Goal: Task Accomplishment & Management: Use online tool/utility

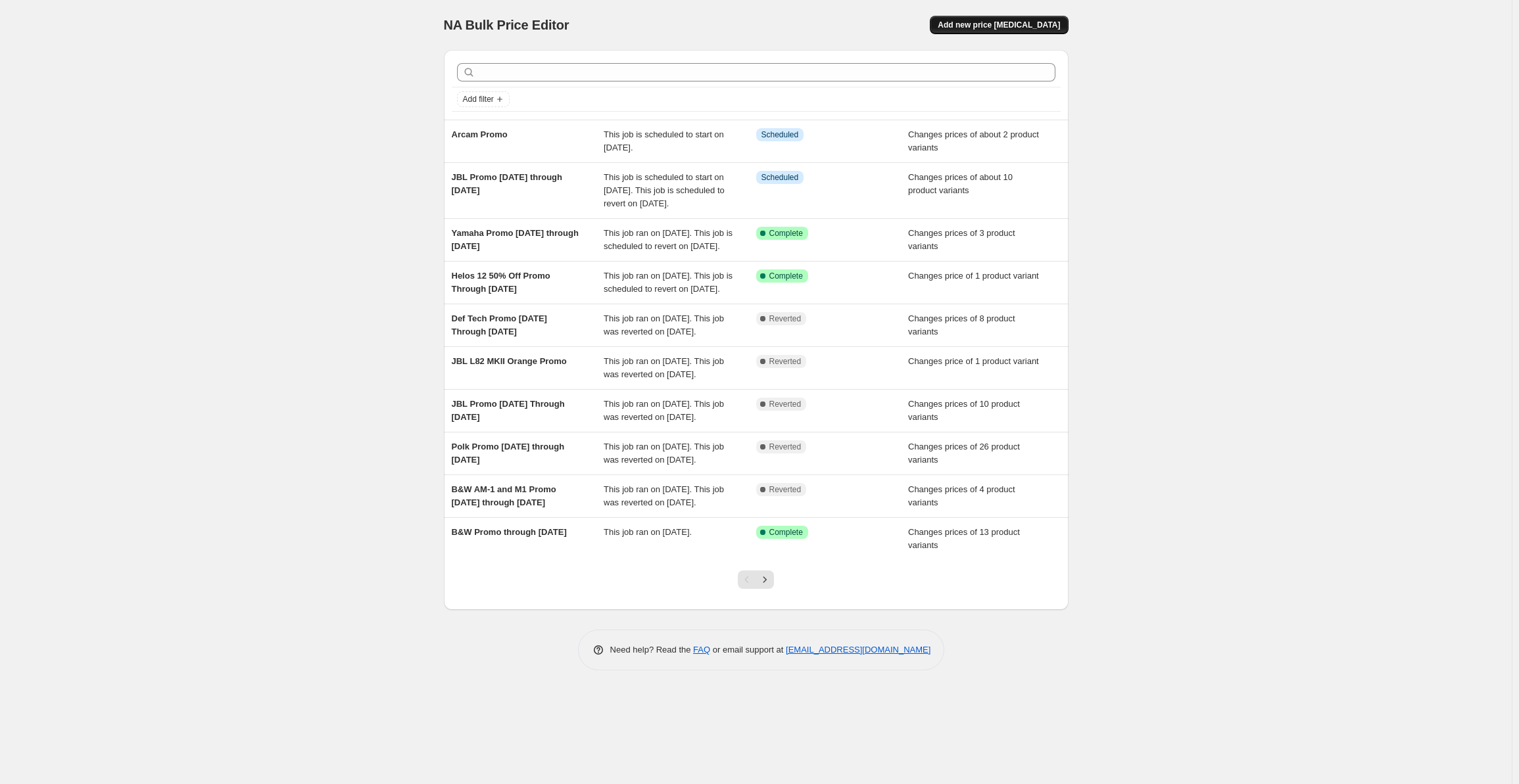
click at [990, 23] on span "Add new price [MEDICAL_DATA]" at bounding box center [999, 24] width 122 height 11
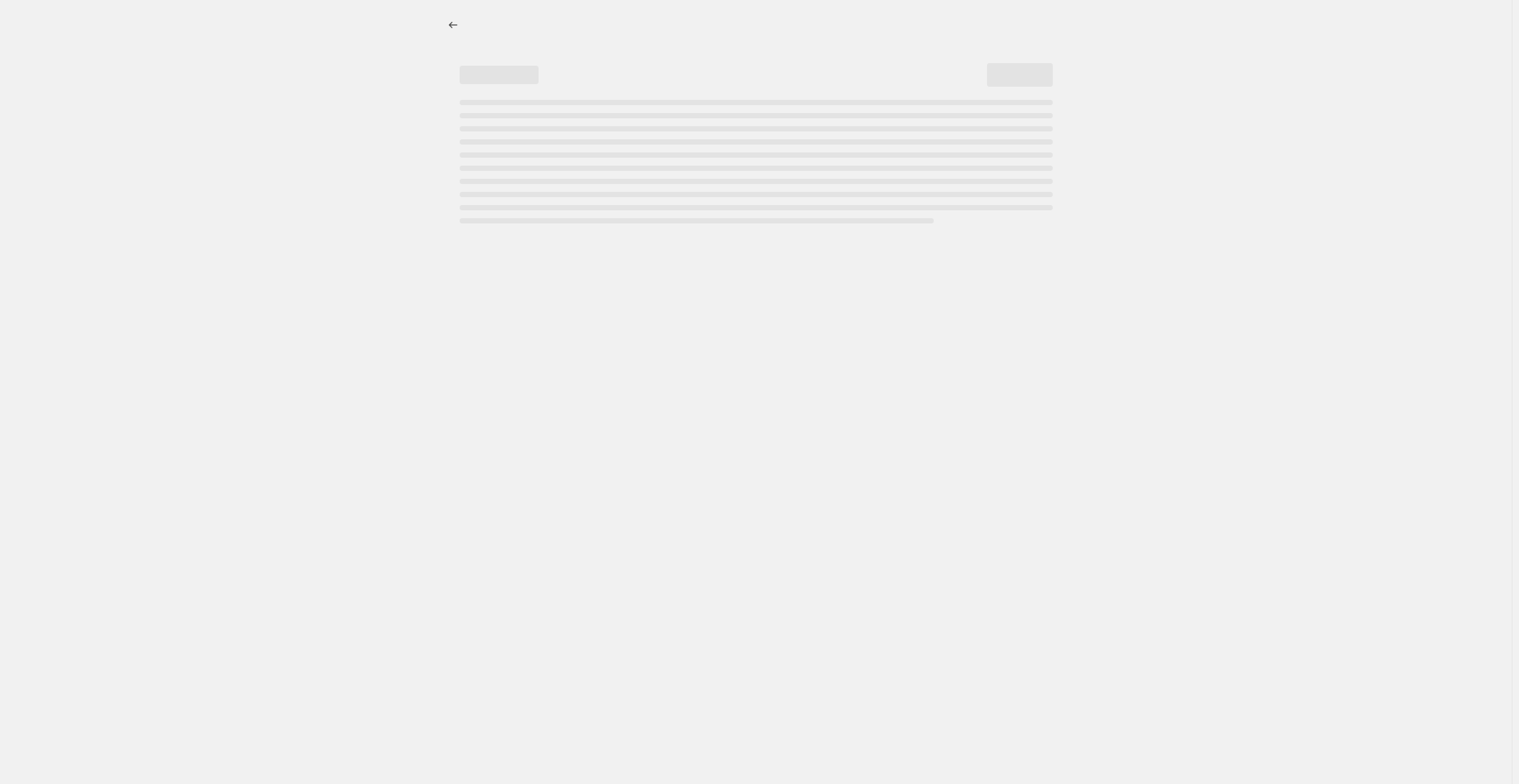
select select "percentage"
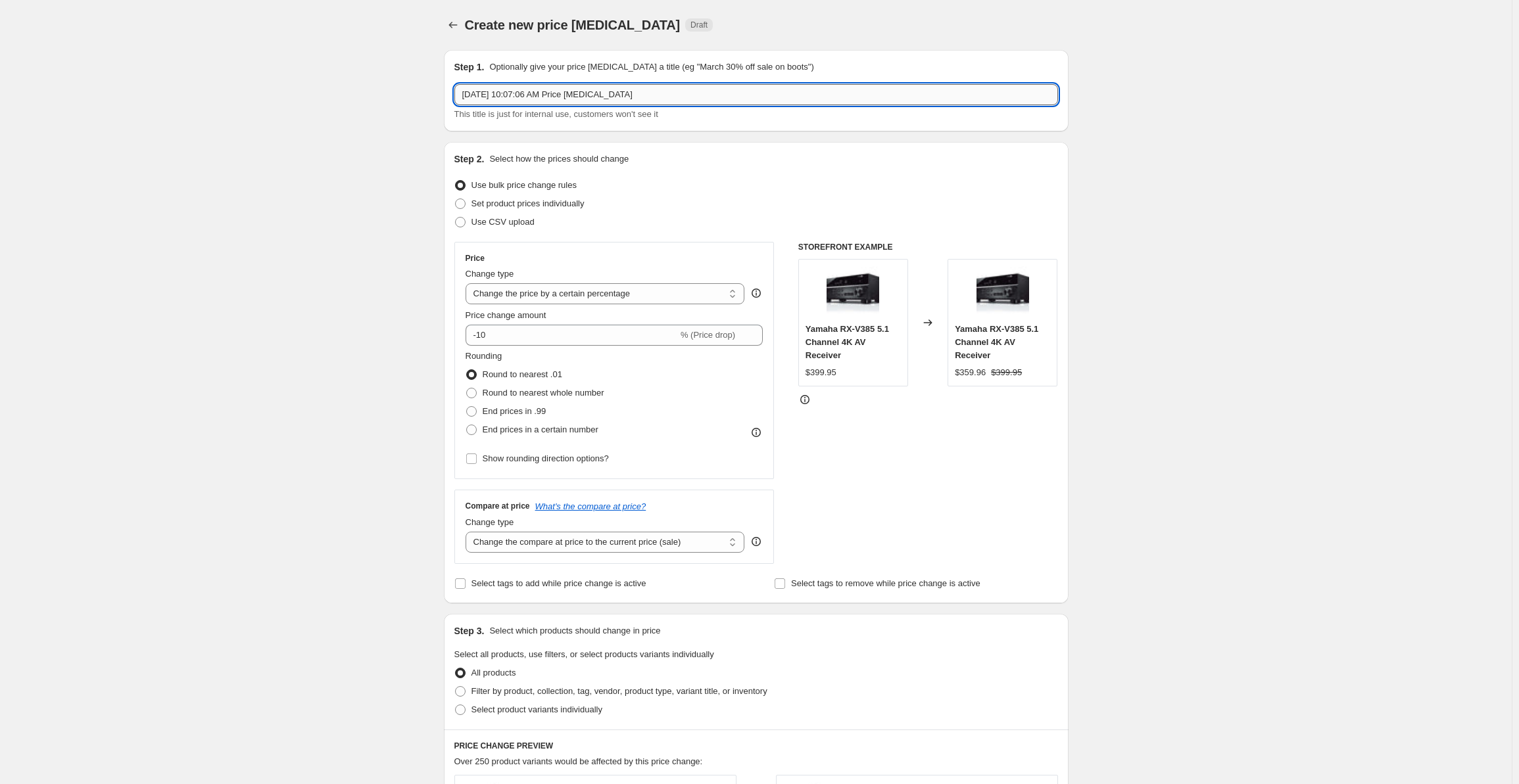
click at [535, 92] on input "[DATE] 10:07:06 AM Price [MEDICAL_DATA]" at bounding box center [755, 95] width 604 height 21
drag, startPoint x: 720, startPoint y: 90, endPoint x: 384, endPoint y: 85, distance: 336.0
click at [384, 85] on div "Create new price [MEDICAL_DATA]. This page is ready Create new price [MEDICAL_D…" at bounding box center [755, 665] width 1511 height 1331
type input "GoldenEar Promo 10-15 Through [DATE]"
click at [540, 210] on span "Set product prices individually" at bounding box center [528, 204] width 113 height 14
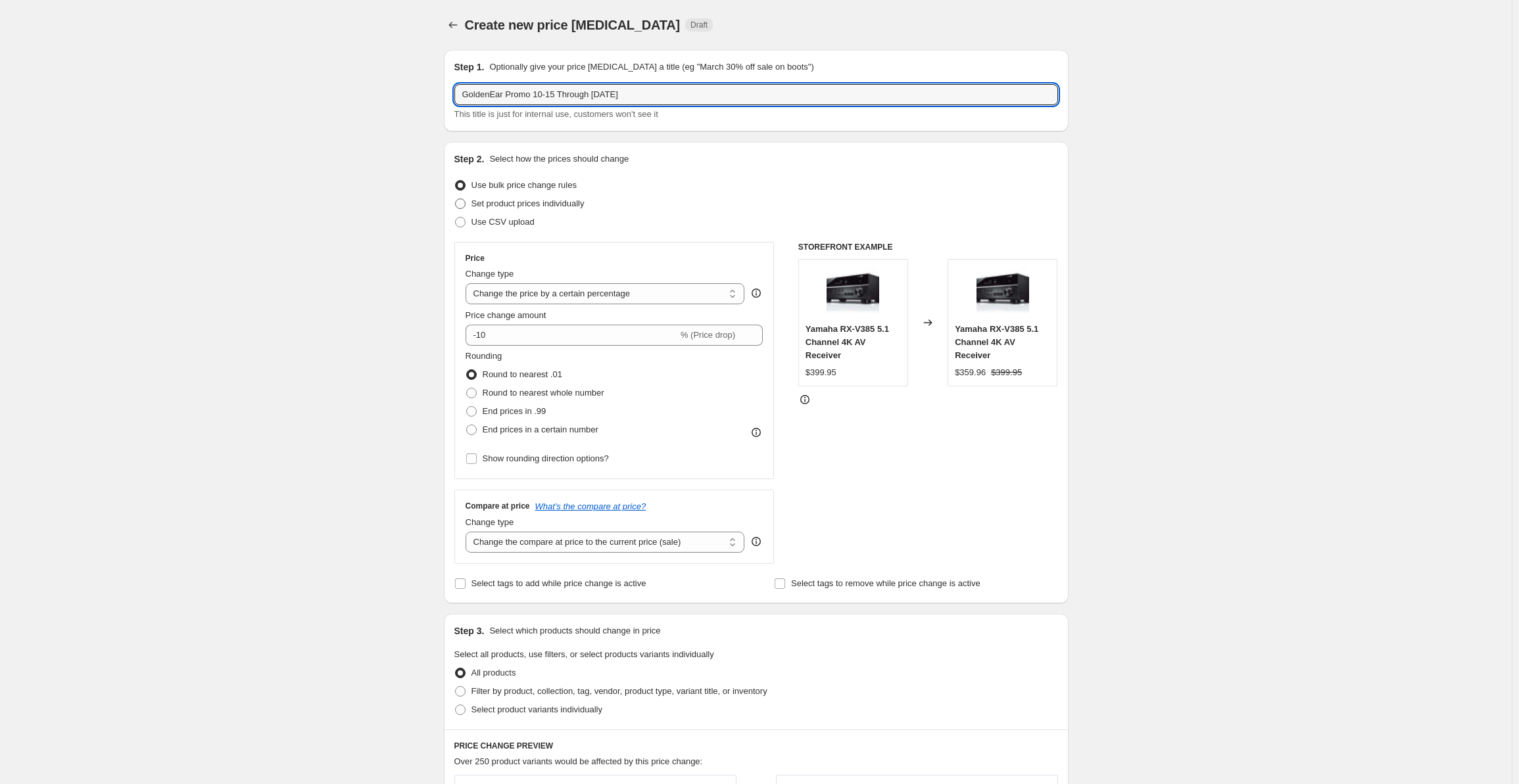
click at [456, 199] on input "Set product prices individually" at bounding box center [455, 198] width 1 height 1
radio input "true"
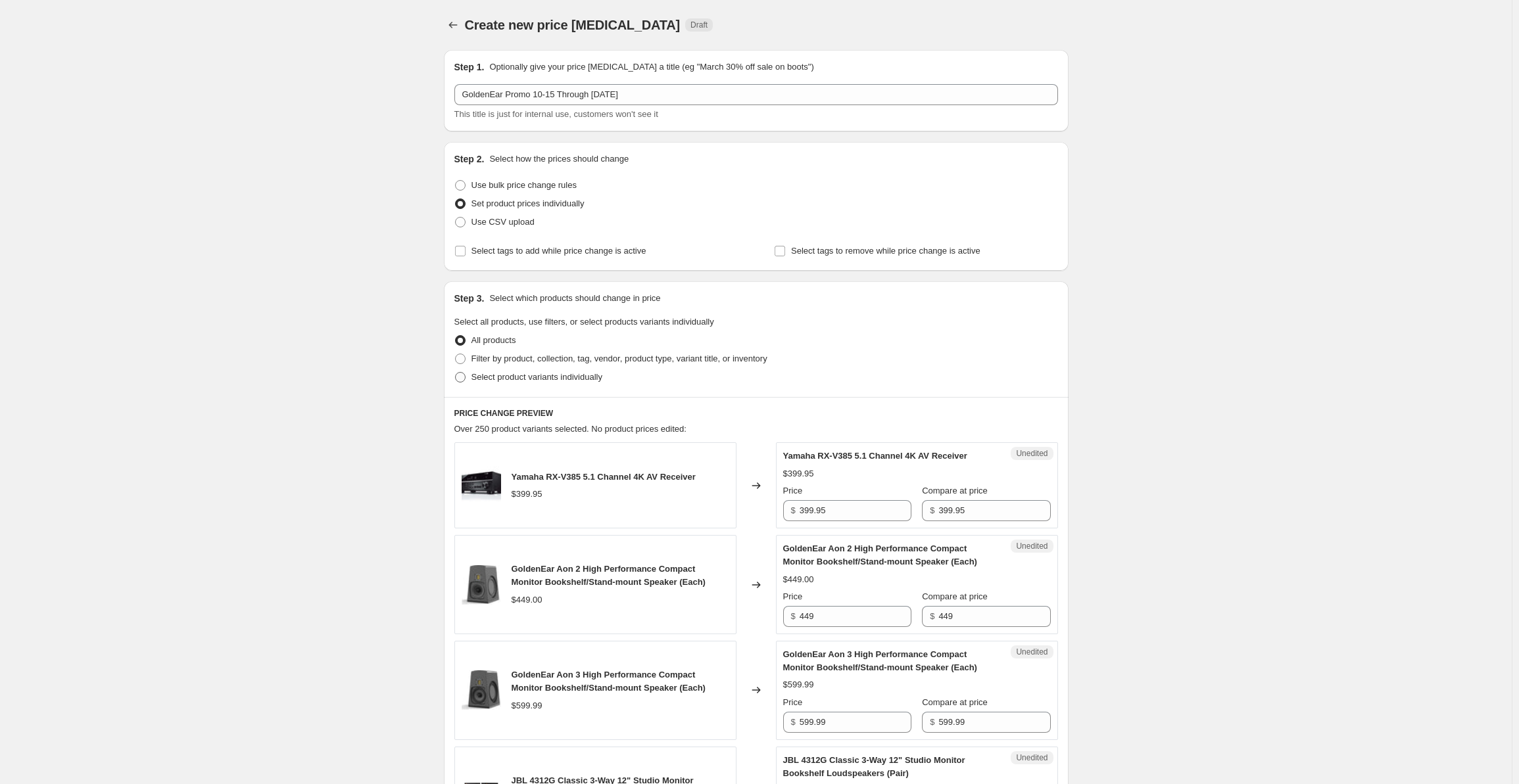
click at [526, 378] on span "Select product variants individually" at bounding box center [536, 377] width 131 height 10
click at [456, 373] on input "Select product variants individually" at bounding box center [455, 372] width 1 height 1
radio input "true"
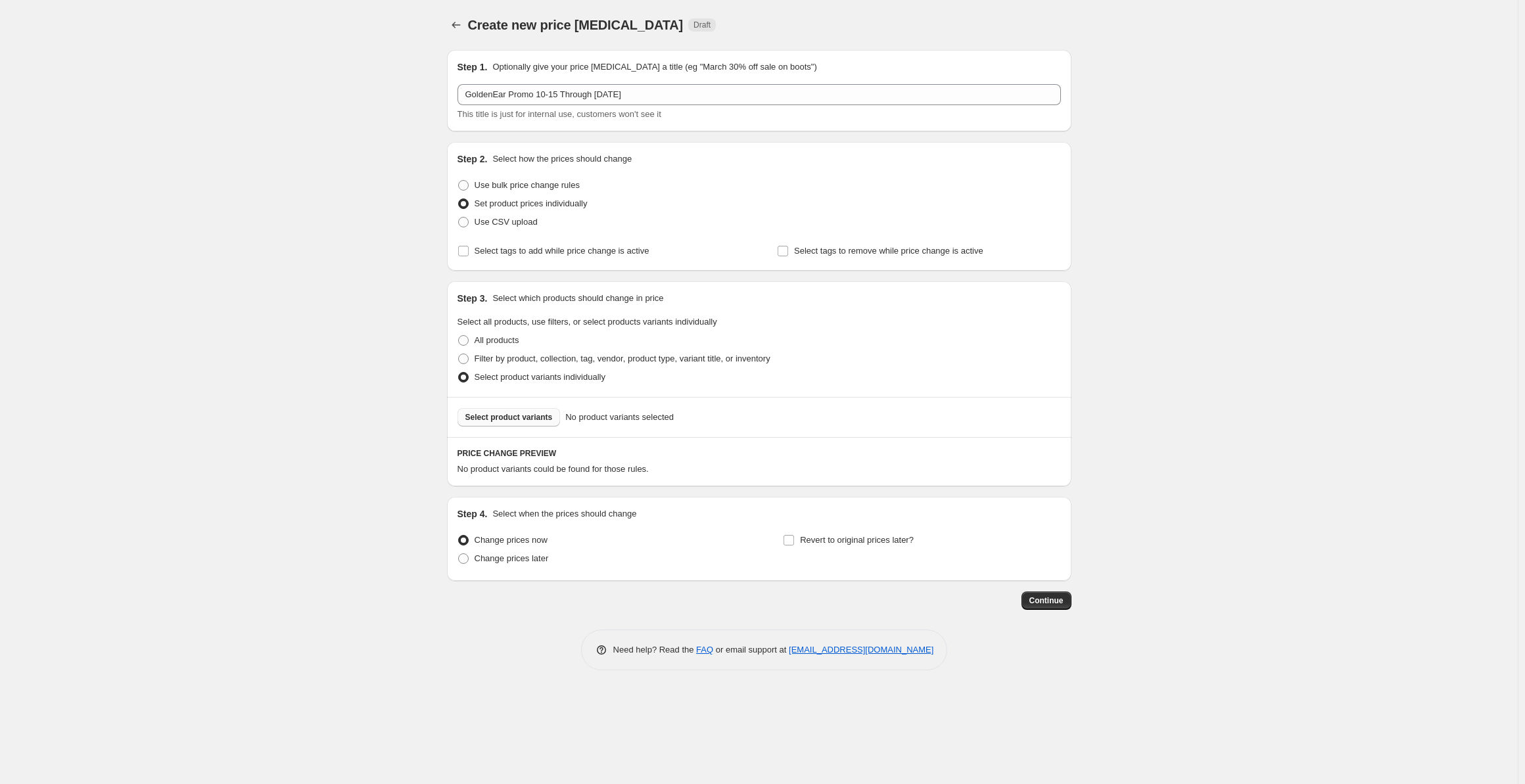
click at [500, 413] on span "Select product variants" at bounding box center [509, 417] width 87 height 11
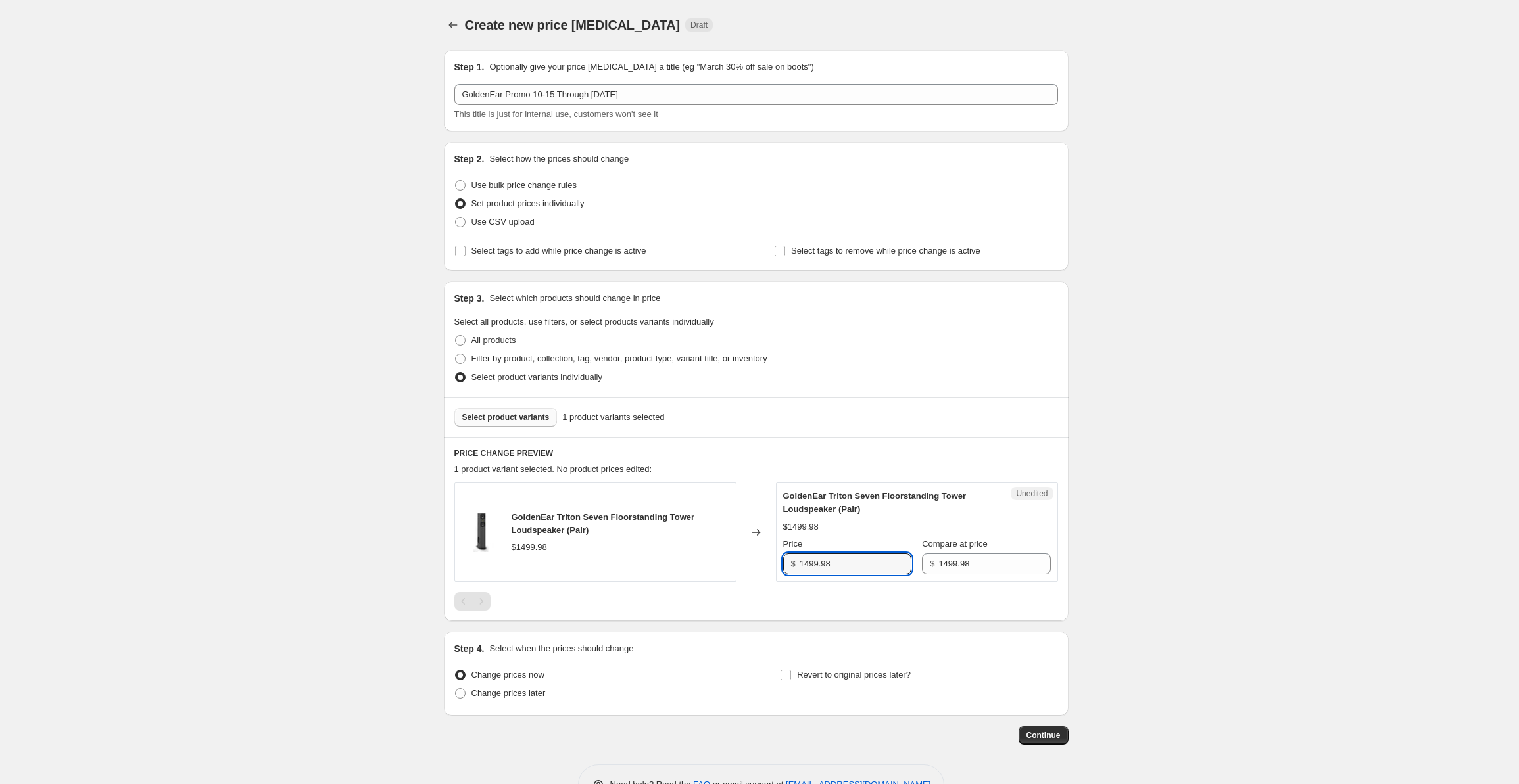
drag, startPoint x: 858, startPoint y: 564, endPoint x: 787, endPoint y: 561, distance: 71.1
click at [787, 561] on div "$ 1499.98" at bounding box center [847, 564] width 128 height 21
paste input "124"
type input "1124.98"
click at [1186, 438] on div "Create new price [MEDICAL_DATA]. This page is ready Create new price [MEDICAL_D…" at bounding box center [755, 412] width 1511 height 825
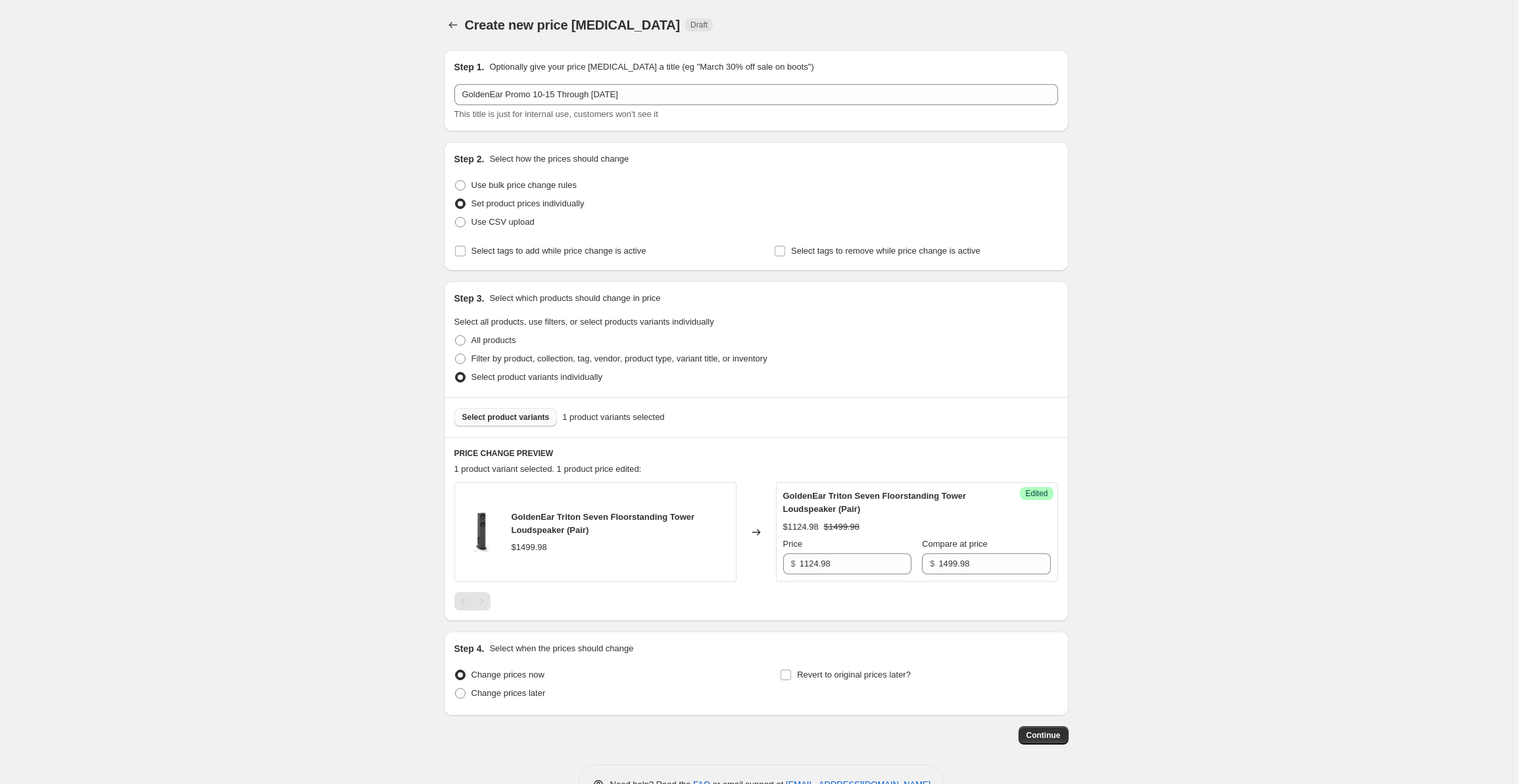
click at [504, 415] on span "Select product variants" at bounding box center [506, 417] width 87 height 11
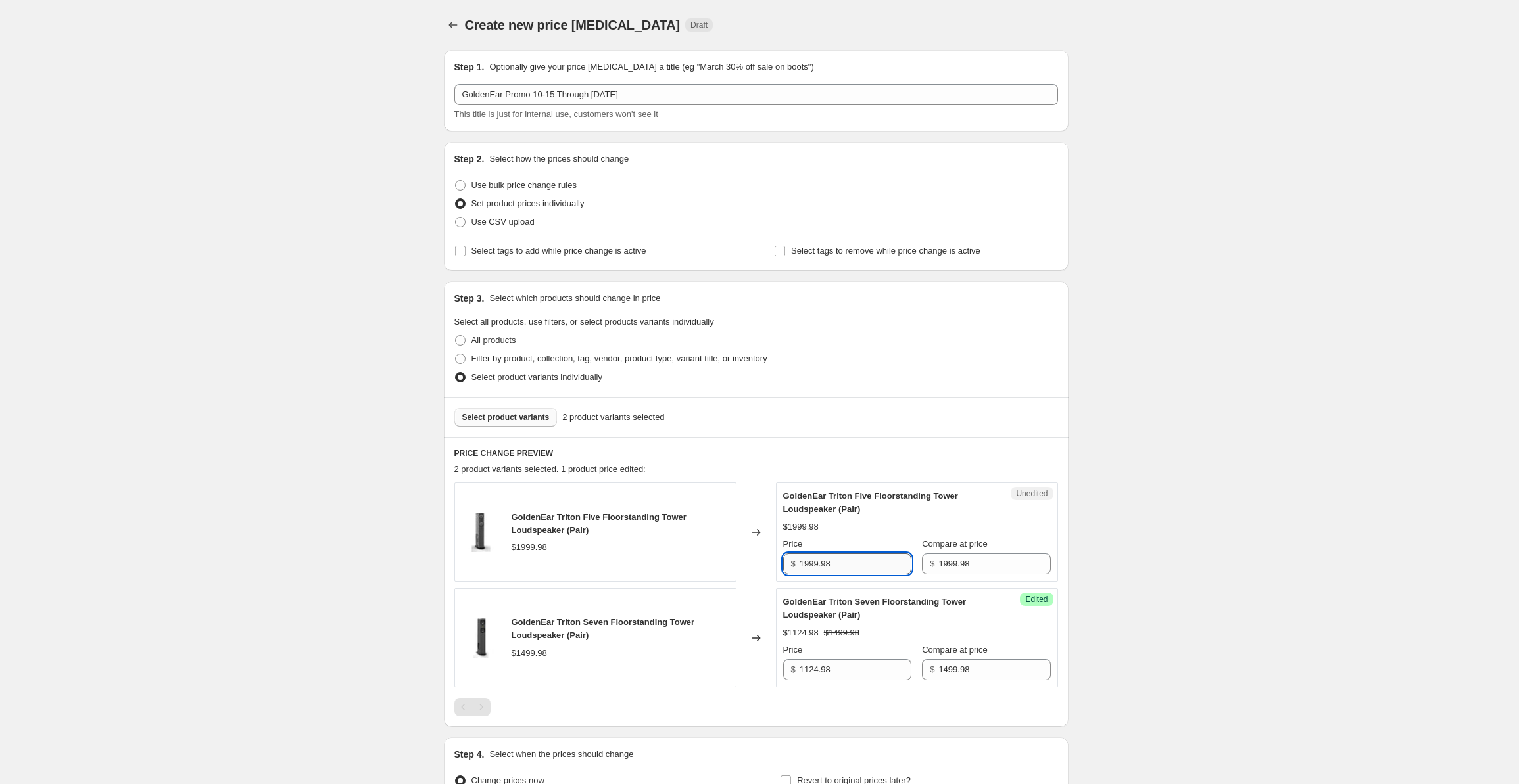
click at [848, 563] on input "1999.98" at bounding box center [855, 564] width 112 height 21
drag, startPoint x: 857, startPoint y: 560, endPoint x: 759, endPoint y: 562, distance: 98.0
click at [759, 562] on div "GoldenEar Triton Five Floorstanding Tower Loudspeaker (Pair) $1999.98 Changed t…" at bounding box center [755, 532] width 604 height 99
paste input "4"
type input "1499.98"
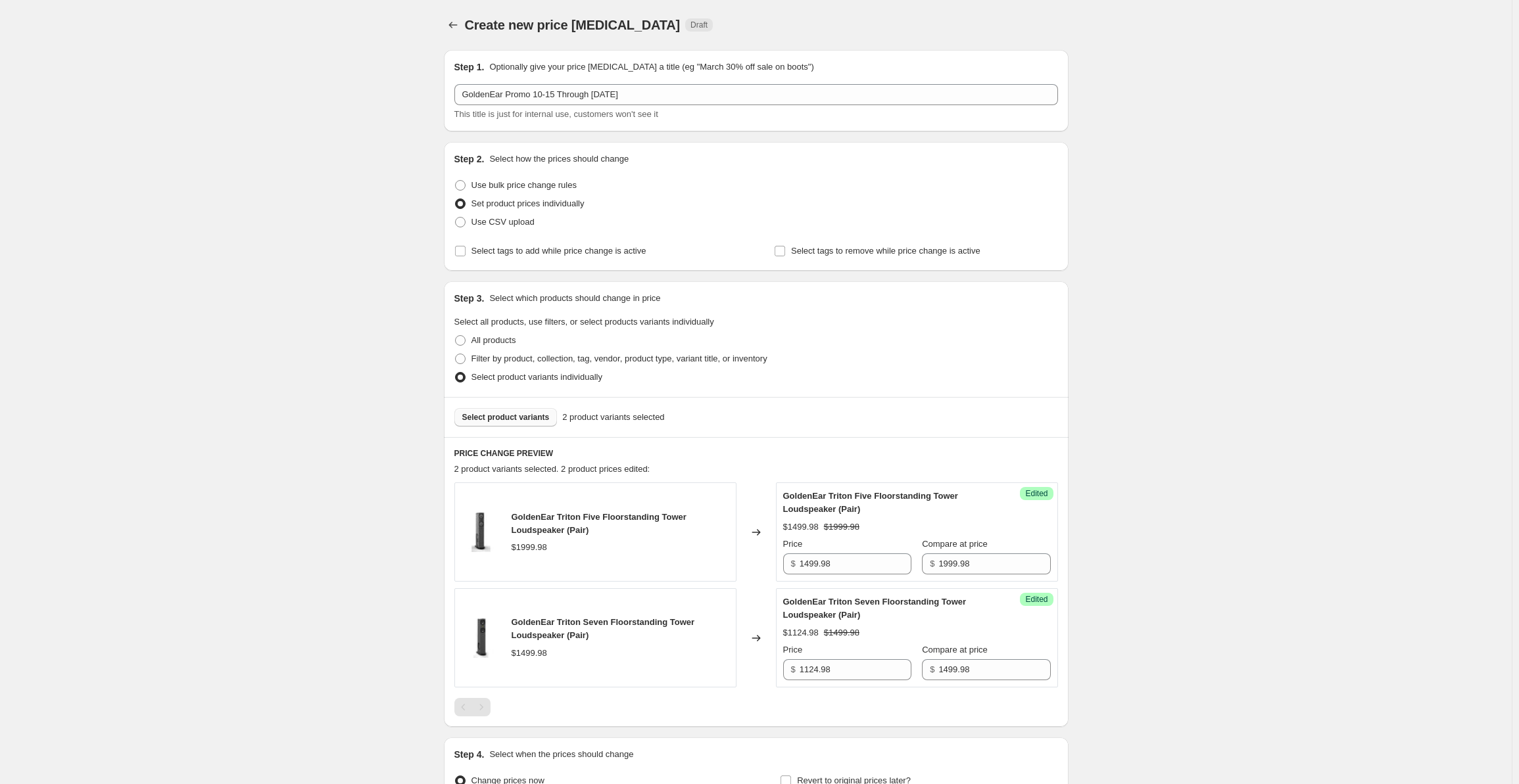
click at [1249, 424] on div "Create new price [MEDICAL_DATA]. This page is ready Create new price [MEDICAL_D…" at bounding box center [755, 465] width 1511 height 931
click at [499, 413] on span "Select product variants" at bounding box center [506, 417] width 87 height 11
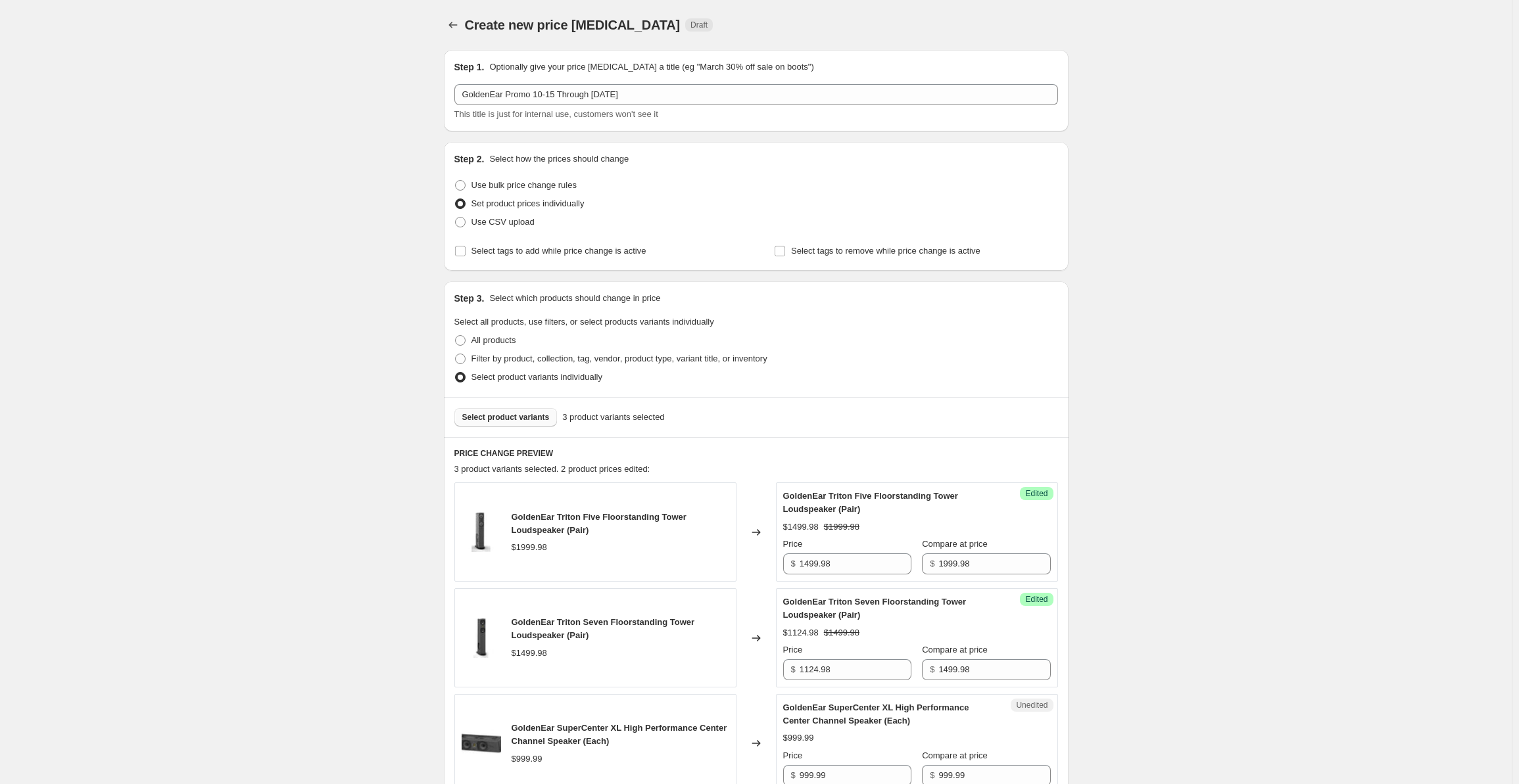
scroll to position [250, 0]
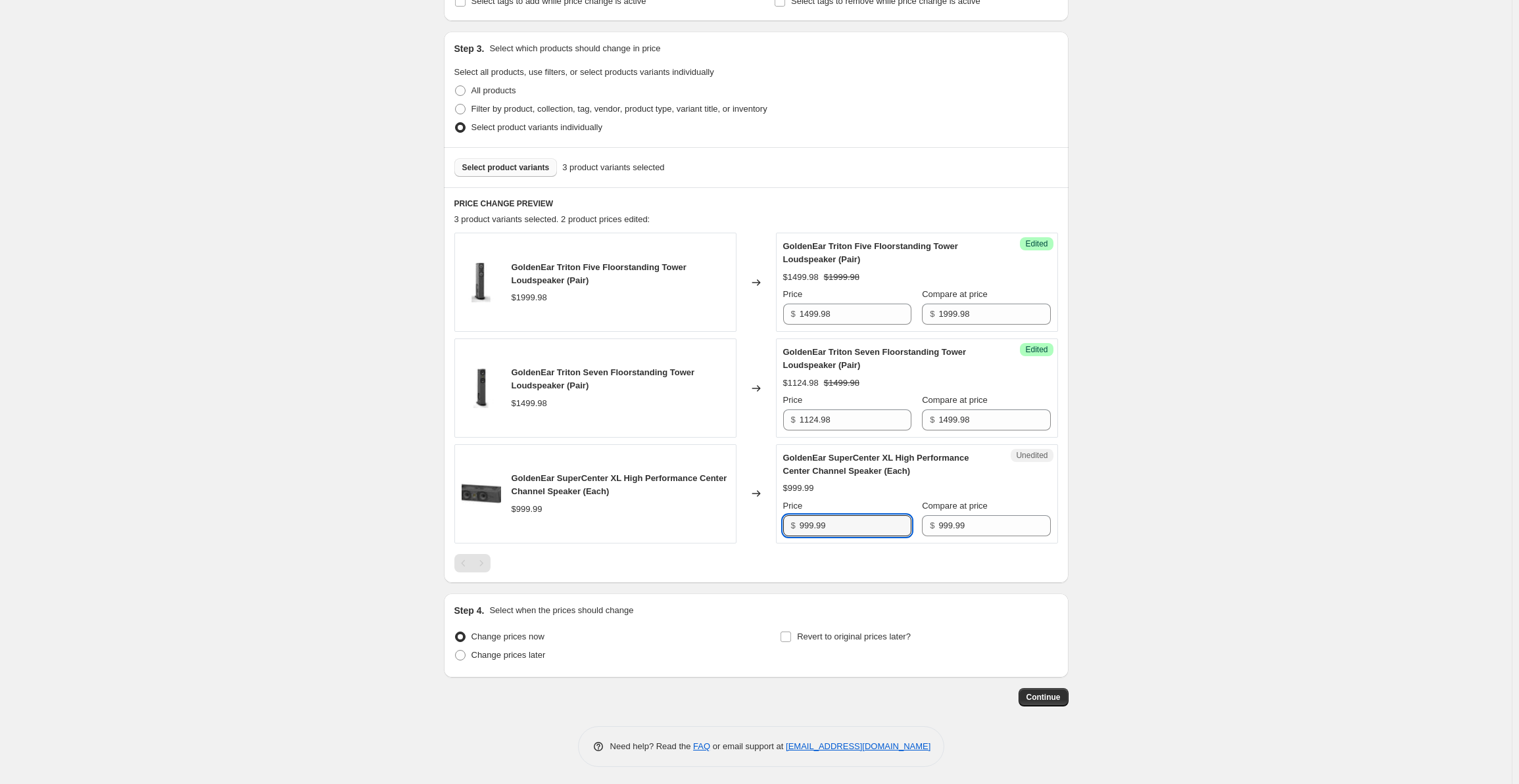
drag, startPoint x: 855, startPoint y: 521, endPoint x: 760, endPoint y: 528, distance: 95.3
click at [760, 529] on div "GoldenEar SuperCenter XL High Performance Center Channel Speaker (Each) $999.99…" at bounding box center [755, 494] width 604 height 99
type input "749.99"
click at [1277, 295] on div "Create new price [MEDICAL_DATA]. This page is ready Create new price [MEDICAL_D…" at bounding box center [755, 268] width 1511 height 1037
click at [530, 162] on button "Select product variants" at bounding box center [505, 167] width 103 height 18
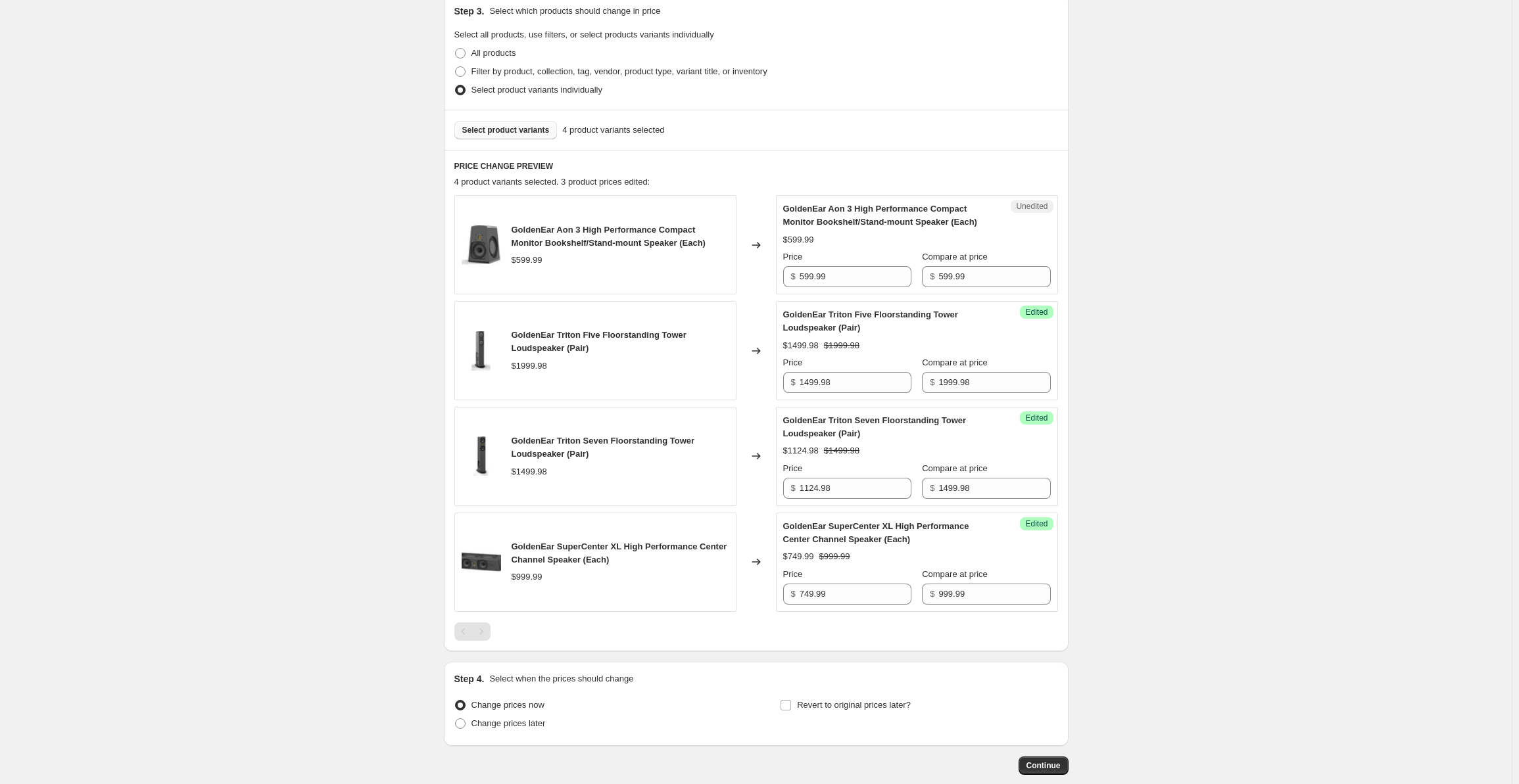
scroll to position [355, 0]
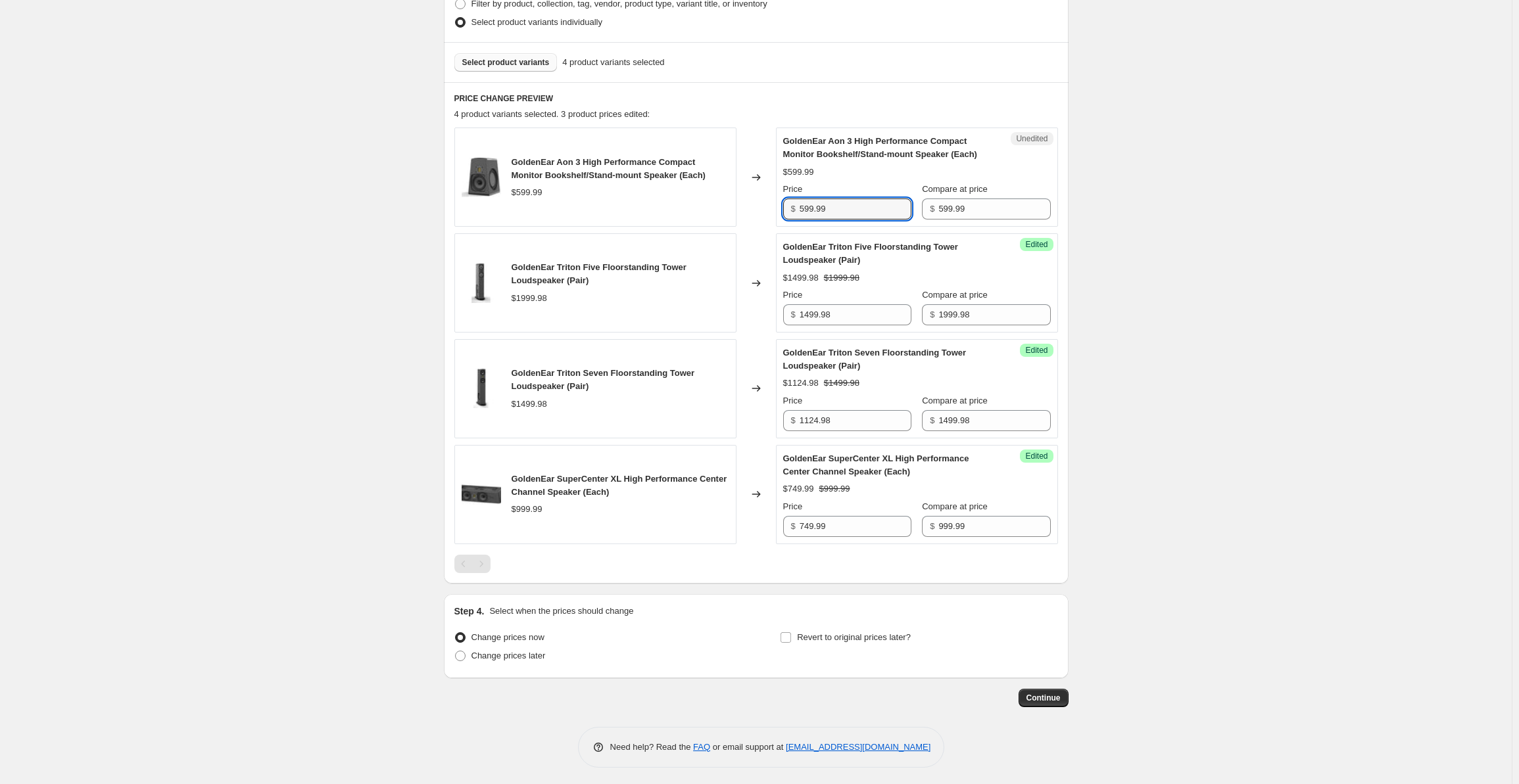
drag, startPoint x: 846, startPoint y: 214, endPoint x: 787, endPoint y: 211, distance: 59.1
click at [787, 211] on div "$ 599.99" at bounding box center [847, 209] width 128 height 21
type input "449.99"
click at [1167, 250] on div "Create new price [MEDICAL_DATA]. This page is ready Create new price [MEDICAL_D…" at bounding box center [755, 217] width 1511 height 1142
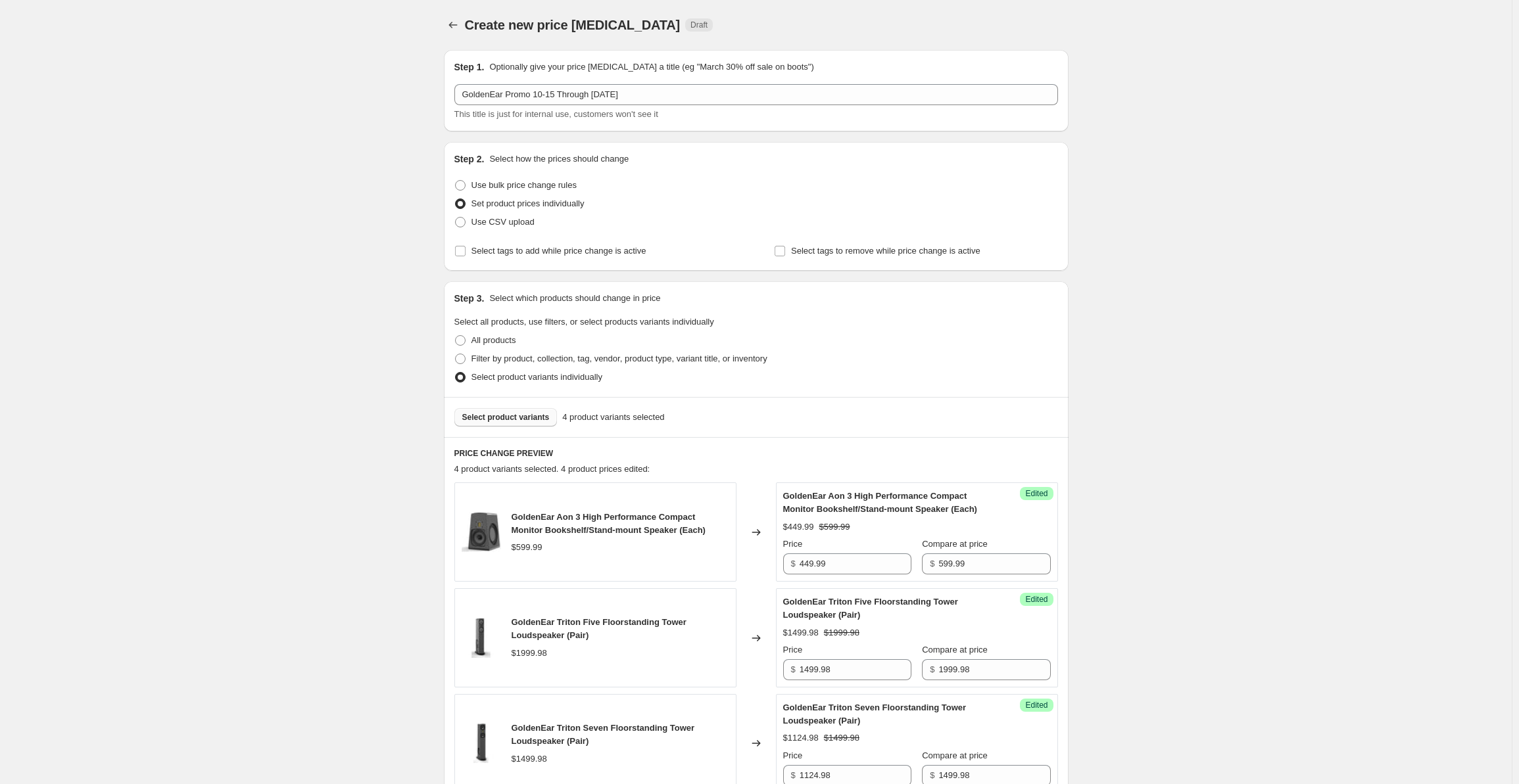
click at [507, 416] on span "Select product variants" at bounding box center [506, 417] width 87 height 11
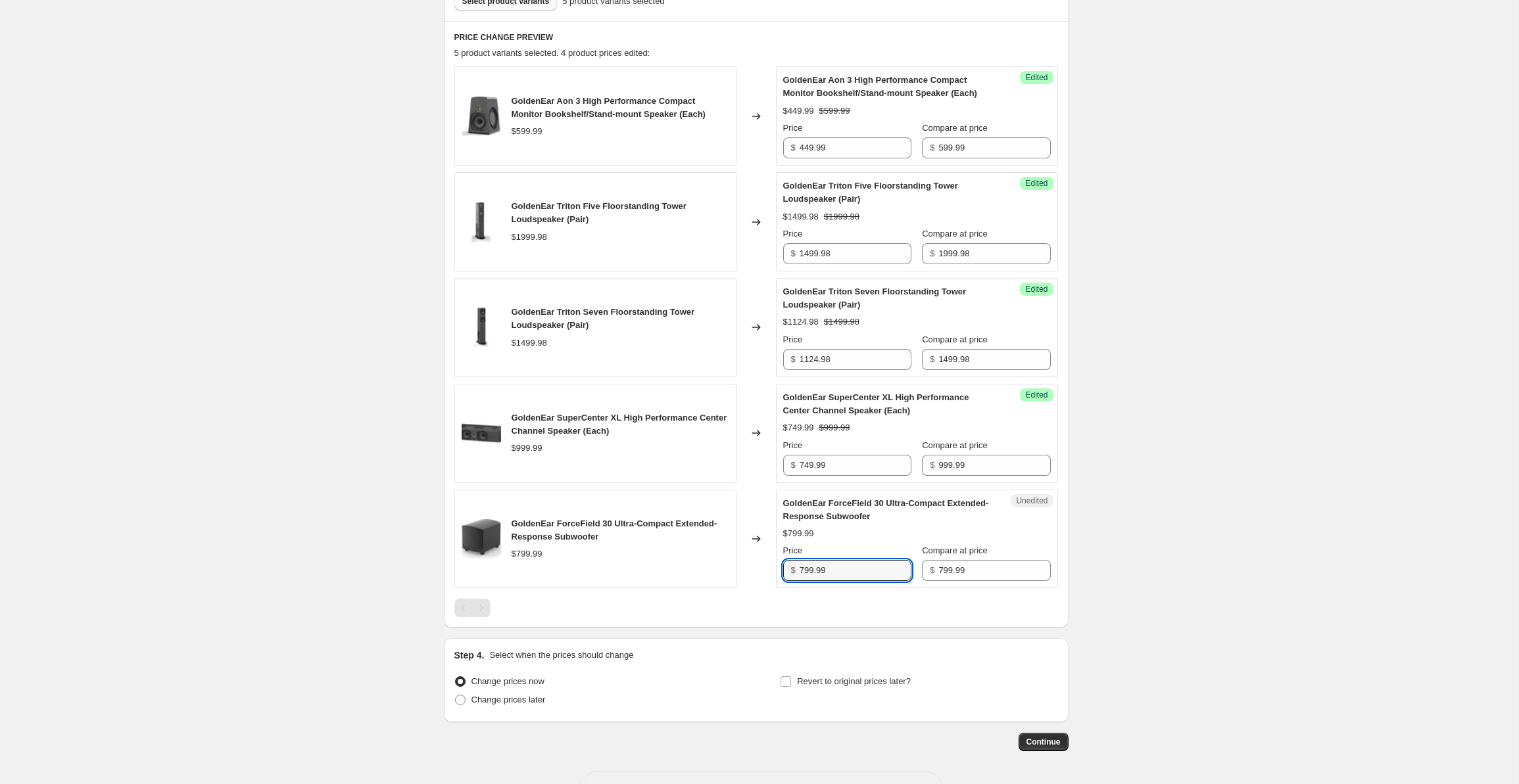
drag, startPoint x: 839, startPoint y: 567, endPoint x: 798, endPoint y: 574, distance: 41.6
click at [798, 574] on div "$ 799.99" at bounding box center [847, 570] width 128 height 21
type input "599.99"
click at [1260, 504] on div "Create new price [MEDICAL_DATA]. This page is ready Create new price [MEDICAL_D…" at bounding box center [755, 208] width 1511 height 1247
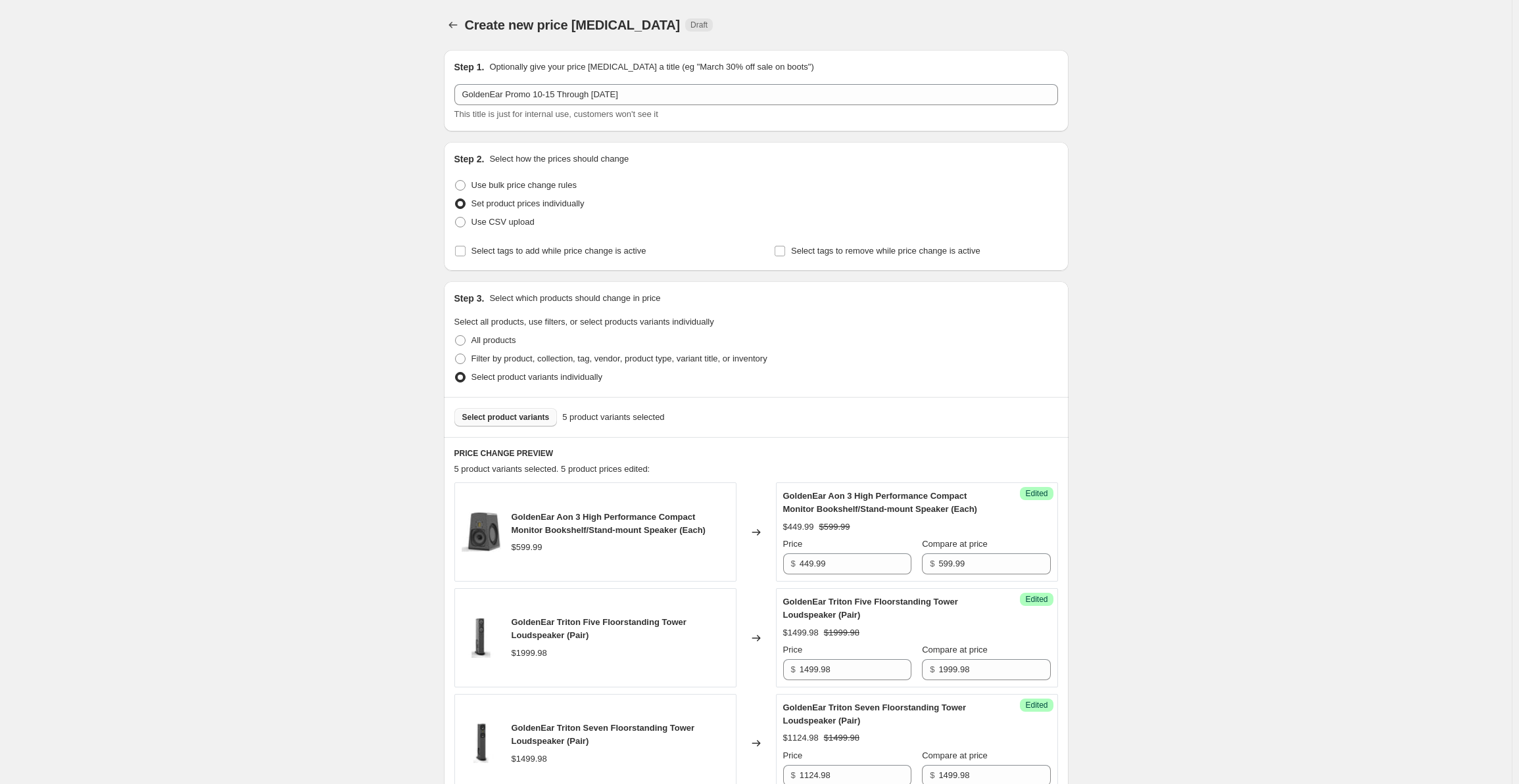
click at [478, 420] on span "Select product variants" at bounding box center [506, 417] width 87 height 11
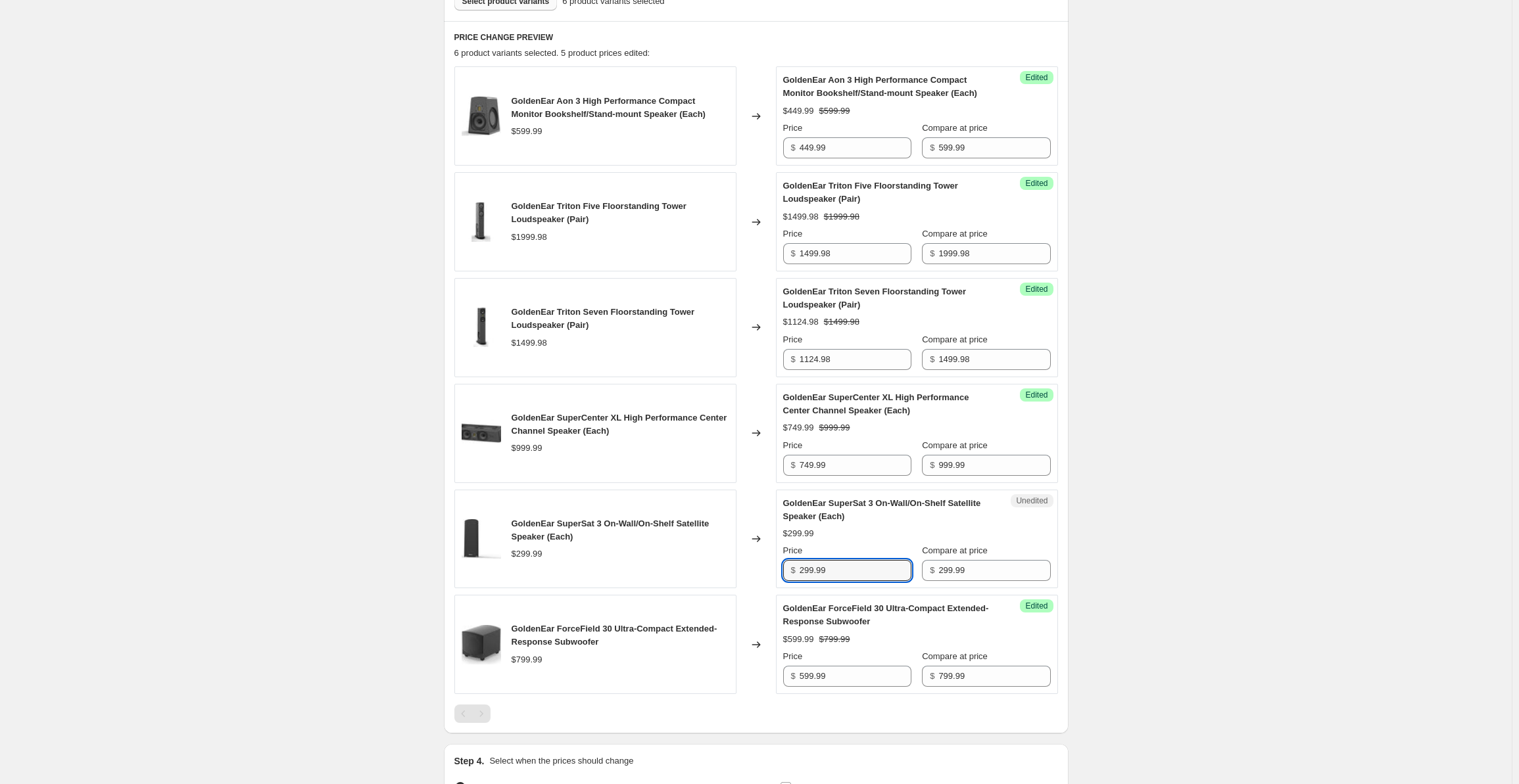
drag, startPoint x: 846, startPoint y: 570, endPoint x: 789, endPoint y: 571, distance: 57.0
click at [789, 571] on div "$ 299.99" at bounding box center [847, 570] width 128 height 21
type input "224.99"
click at [1188, 436] on div "Create new price [MEDICAL_DATA]. This page is ready Create new price [MEDICAL_D…" at bounding box center [755, 260] width 1511 height 1353
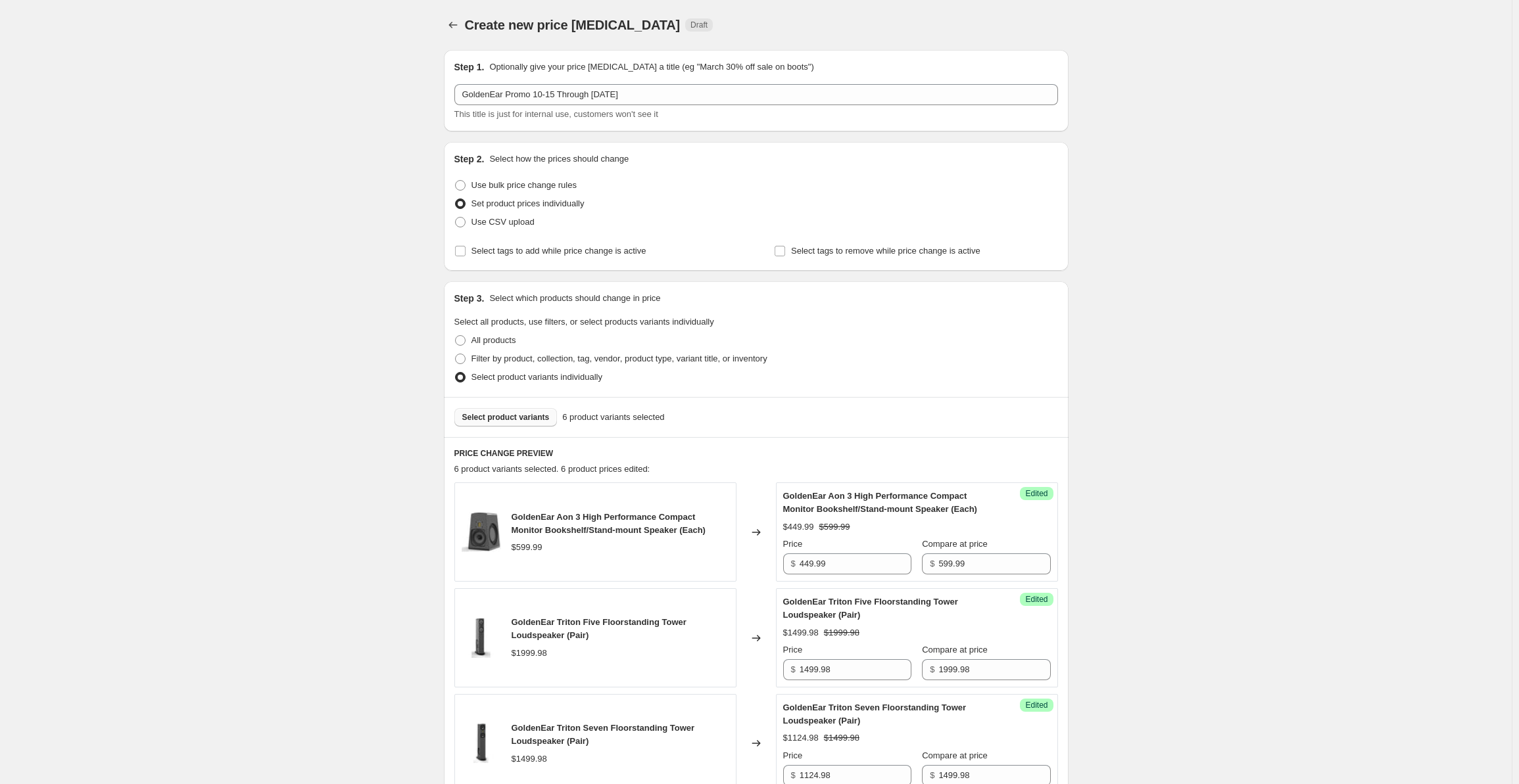
click at [516, 412] on span "Select product variants" at bounding box center [506, 417] width 87 height 11
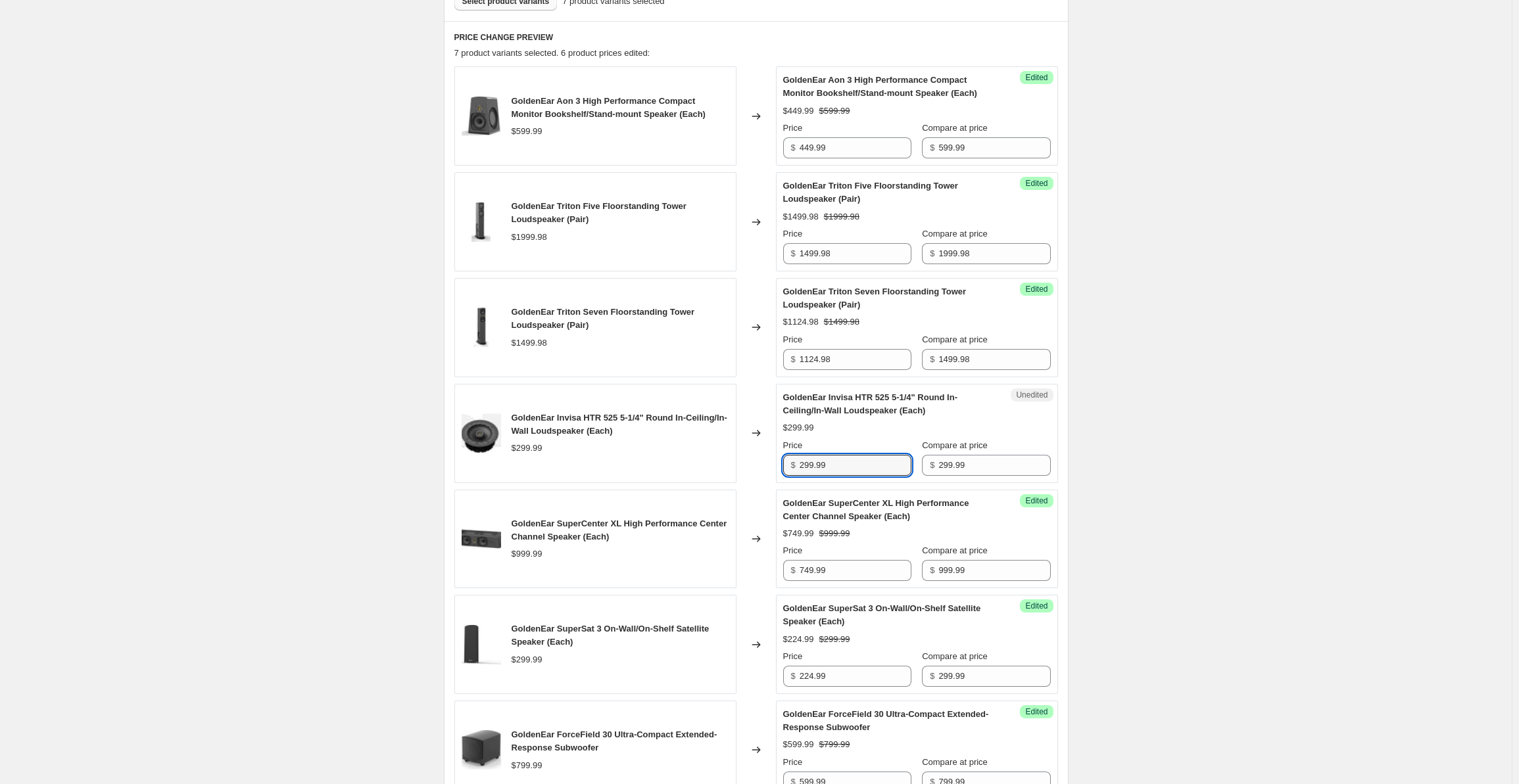
drag, startPoint x: 834, startPoint y: 466, endPoint x: 769, endPoint y: 464, distance: 65.0
click at [768, 465] on div "GoldenEar Invisa HTR 525 5-1/4" Round In-Ceiling/In-Wall Loudspeaker (Each) $29…" at bounding box center [755, 433] width 604 height 99
type input "224.99"
click at [1229, 486] on div "Create new price [MEDICAL_DATA]. This page is ready Create new price [MEDICAL_D…" at bounding box center [755, 314] width 1511 height 1459
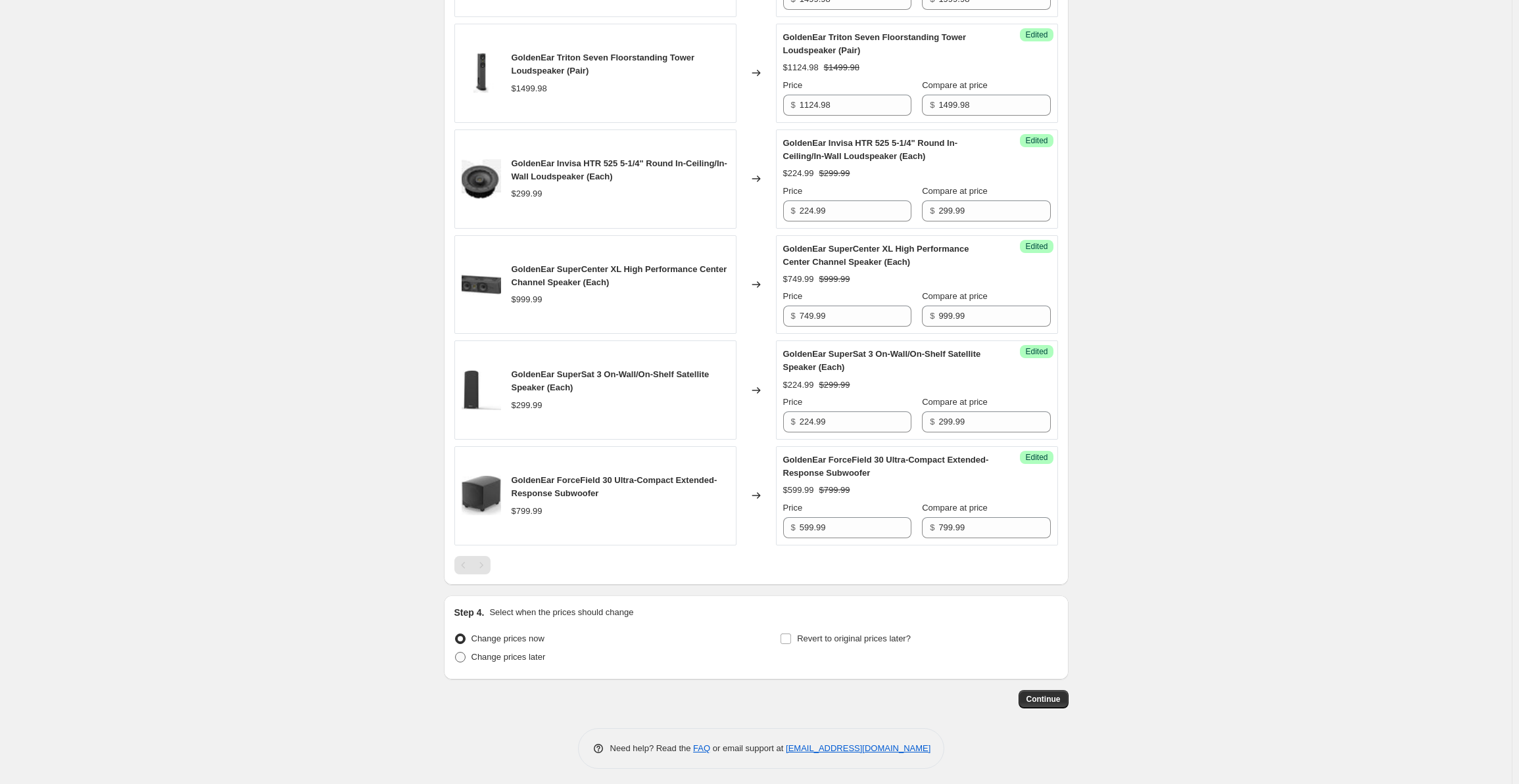
click at [501, 652] on span "Change prices later" at bounding box center [508, 657] width 74 height 10
click at [456, 652] on input "Change prices later" at bounding box center [455, 652] width 1 height 1
radio input "true"
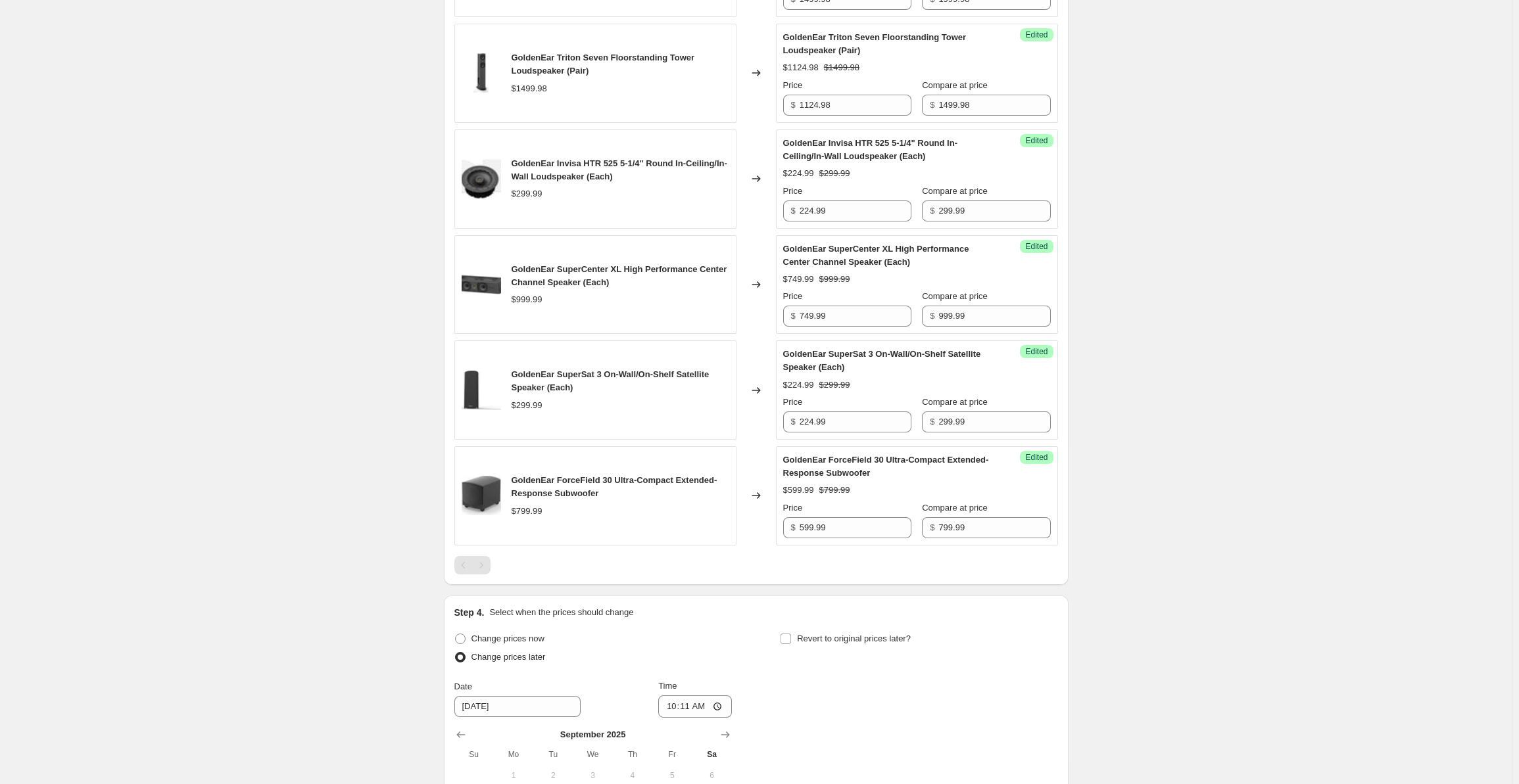
scroll to position [895, 0]
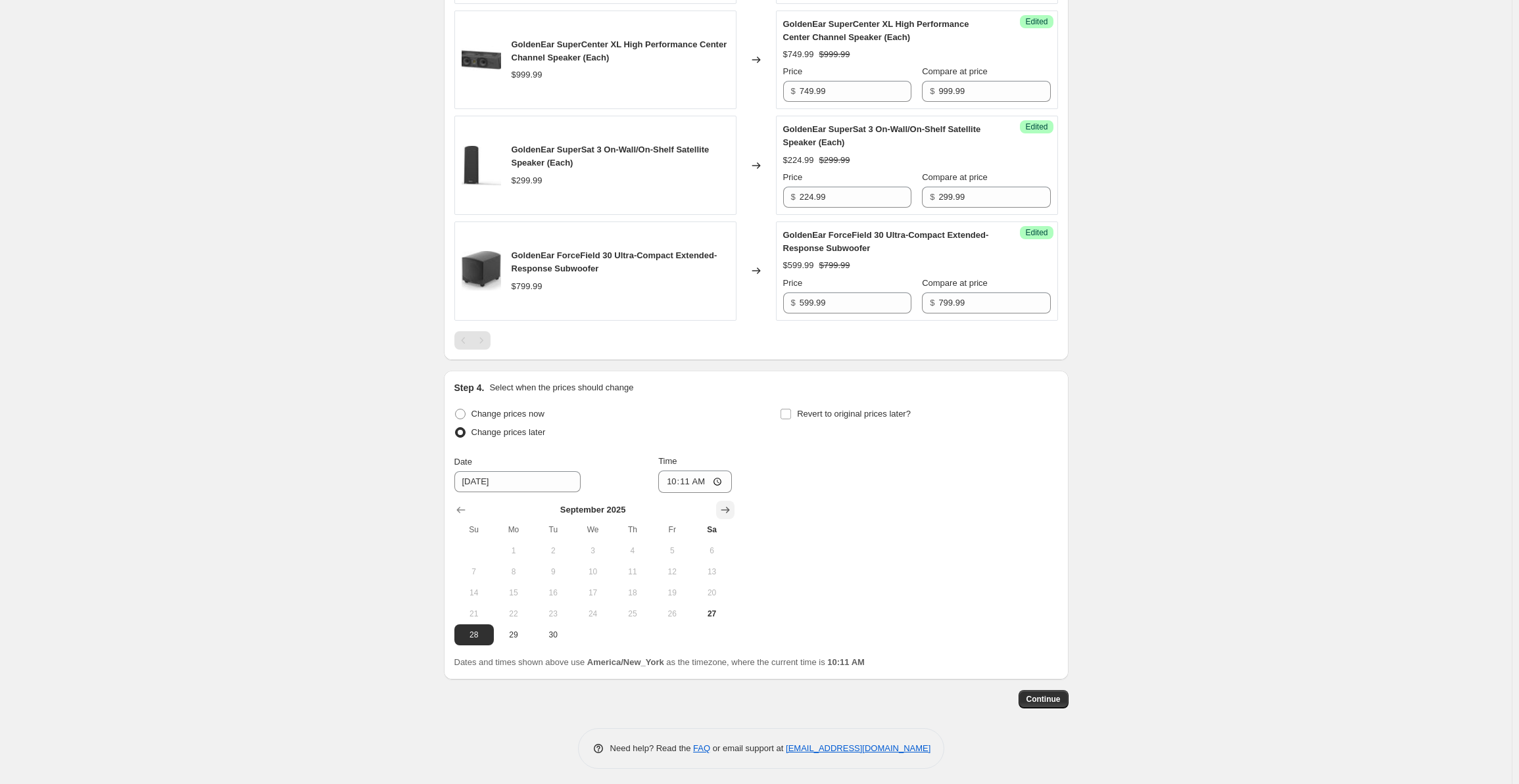
click at [726, 504] on icon "Show next month, October 2025" at bounding box center [725, 510] width 14 height 14
click at [596, 589] on span "15" at bounding box center [593, 593] width 29 height 11
type input "[DATE]"
click at [677, 485] on input "10:11" at bounding box center [695, 481] width 74 height 22
type input "00:00"
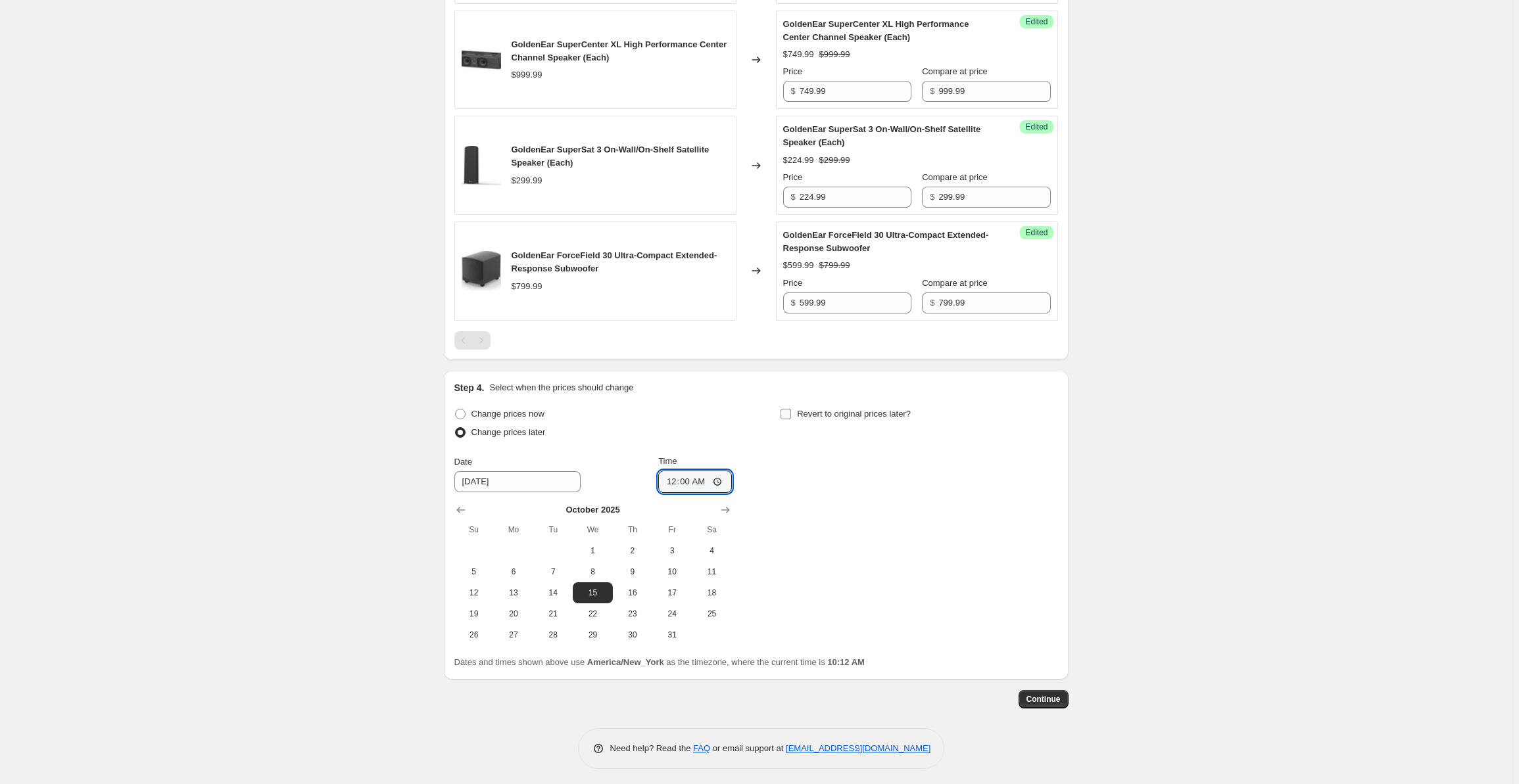
click at [787, 412] on input "Revert to original prices later?" at bounding box center [785, 414] width 11 height 11
checkbox input "true"
click at [847, 478] on input "[DATE]" at bounding box center [843, 482] width 126 height 21
click at [1052, 503] on icon "Show next month, November 2025" at bounding box center [1052, 510] width 14 height 14
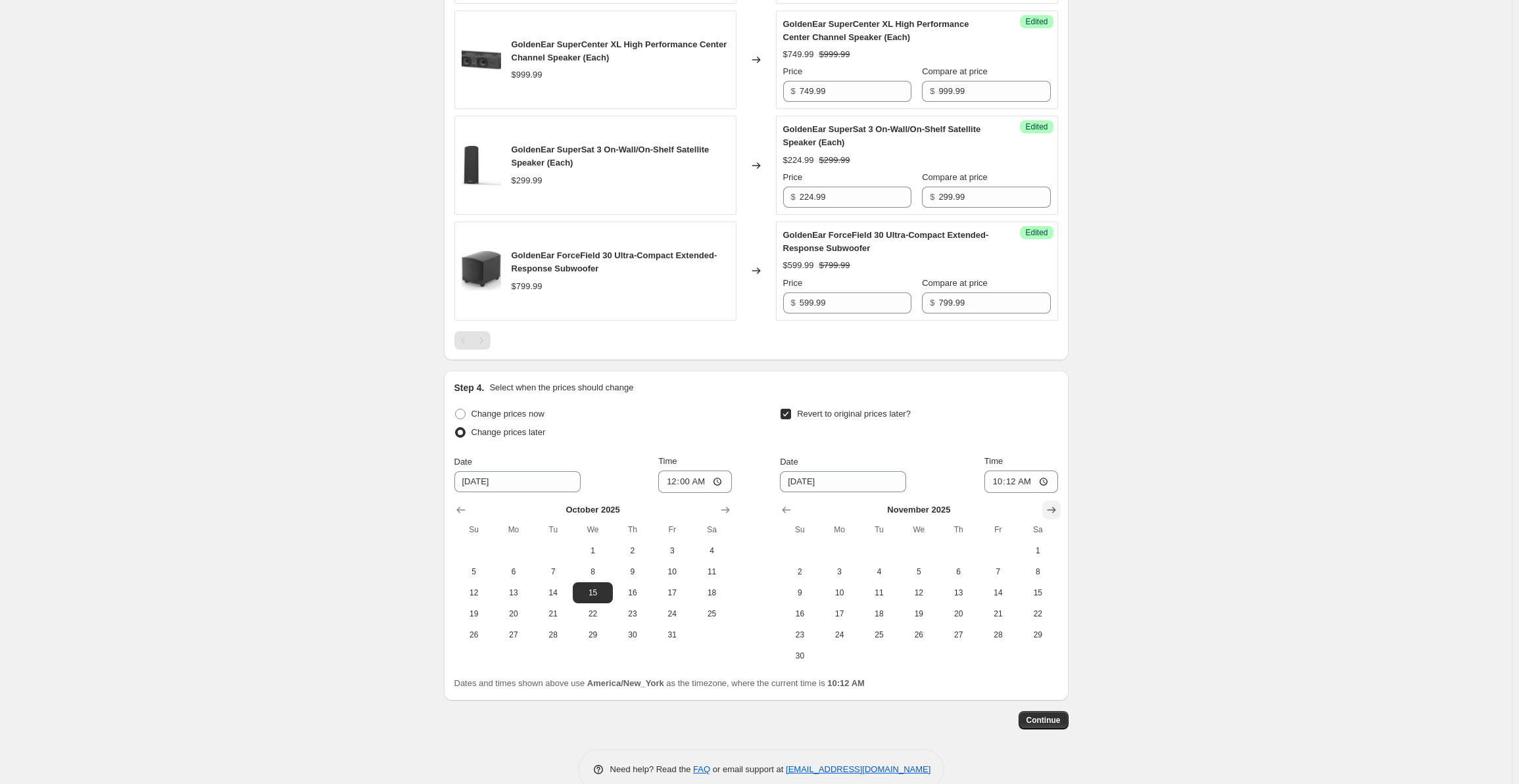
click at [1052, 503] on icon "Show next month, December 2025" at bounding box center [1052, 510] width 14 height 14
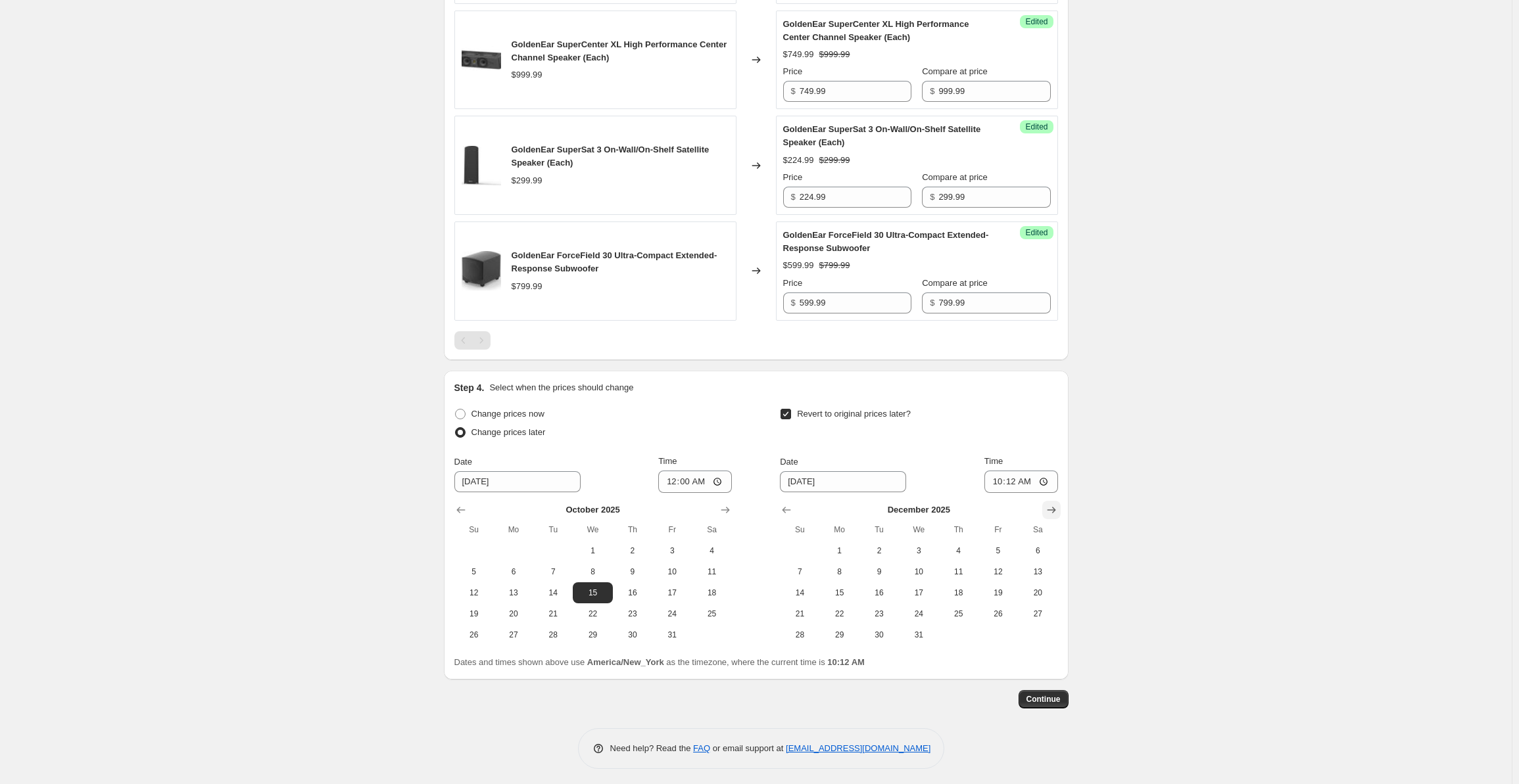
click at [1052, 503] on icon "Show next month, January 2026" at bounding box center [1052, 510] width 14 height 14
click at [968, 588] on span "15" at bounding box center [958, 593] width 29 height 11
type input "[DATE]"
click at [1002, 482] on input "10:12" at bounding box center [1021, 481] width 74 height 22
type input "02:12"
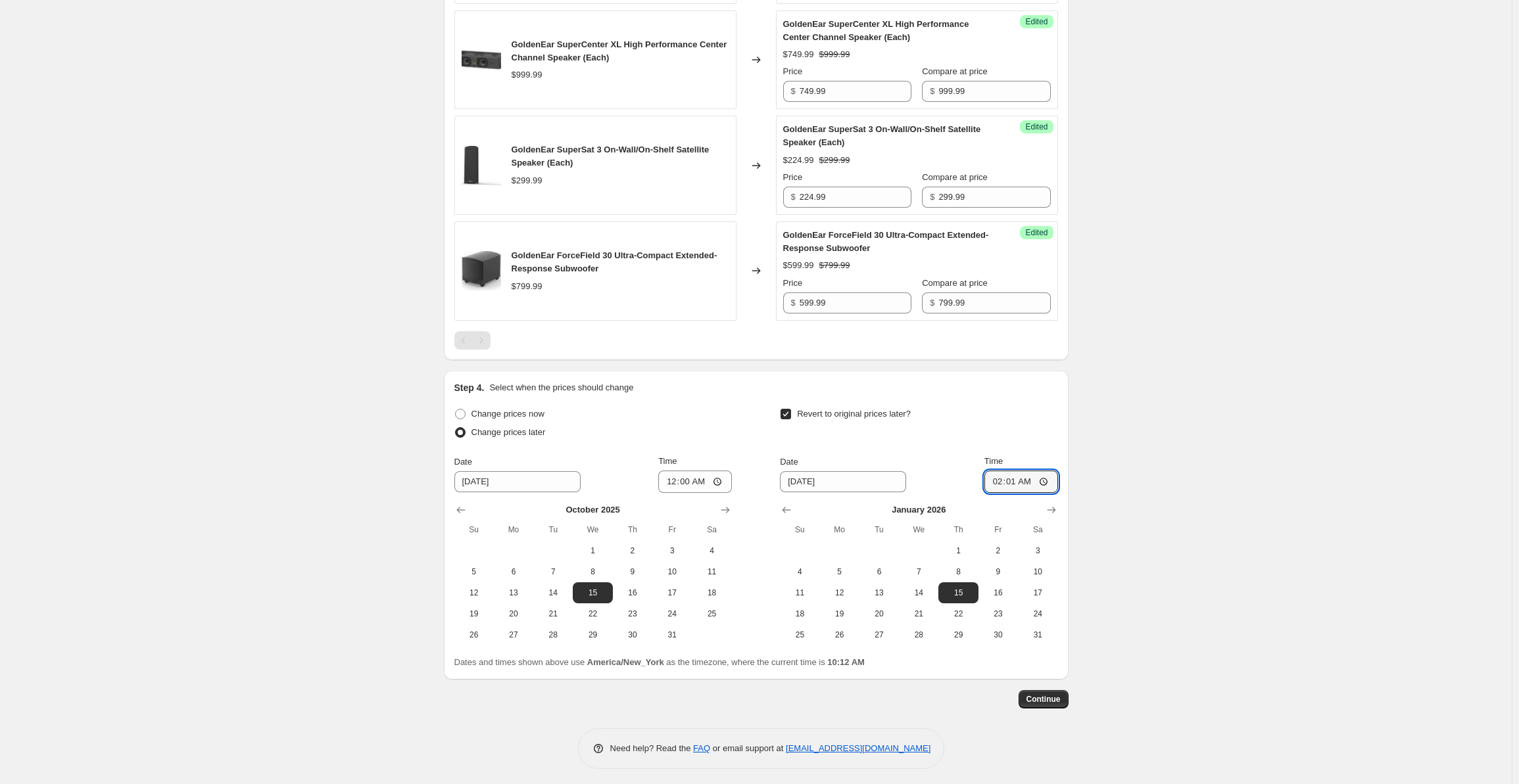
type input "02:12"
click at [995, 590] on span "16" at bounding box center [998, 593] width 29 height 11
type input "[DATE]"
click at [997, 482] on input "02:12" at bounding box center [1021, 481] width 74 height 22
type input "00:00"
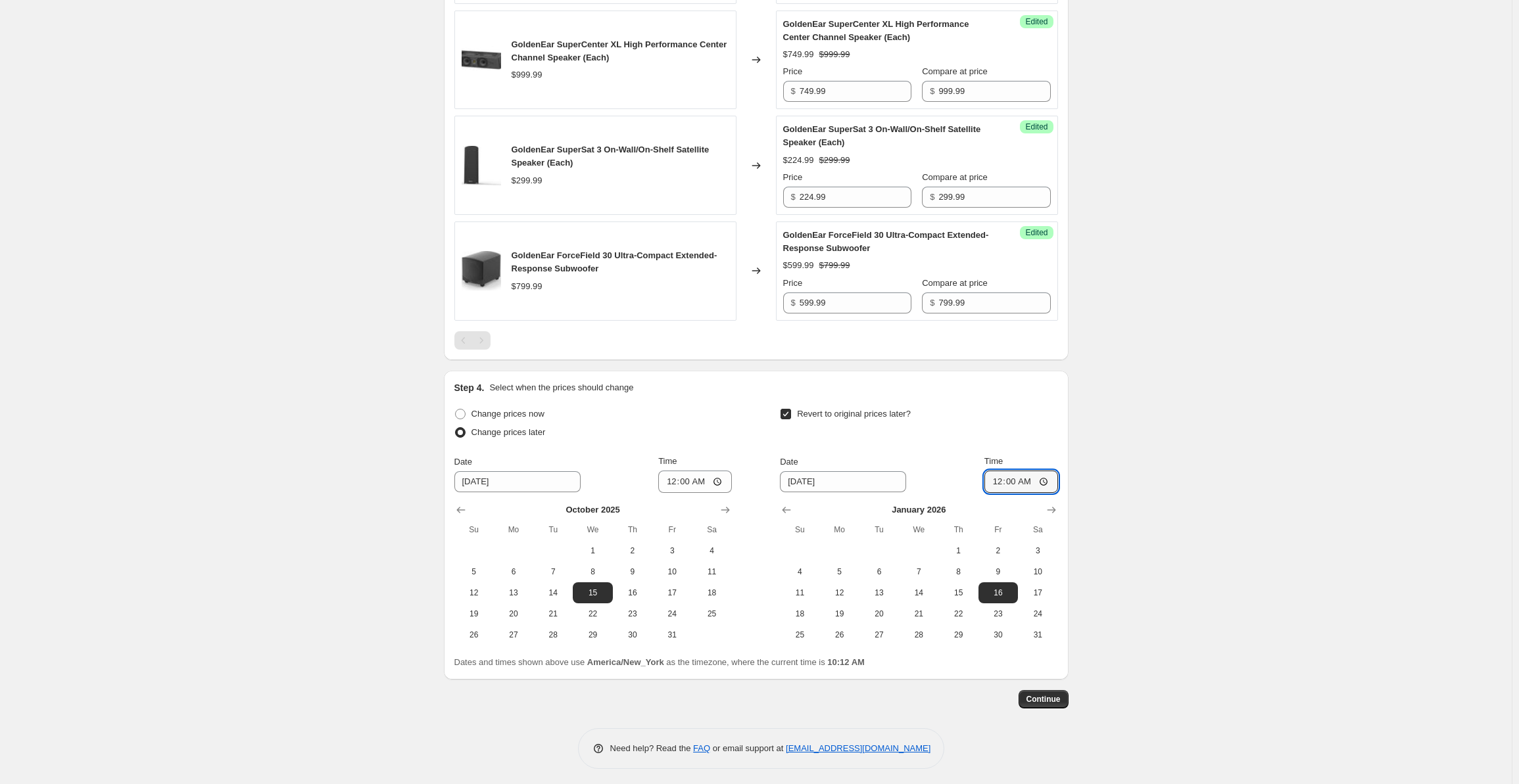
click at [1053, 694] on span "Continue" at bounding box center [1043, 699] width 34 height 11
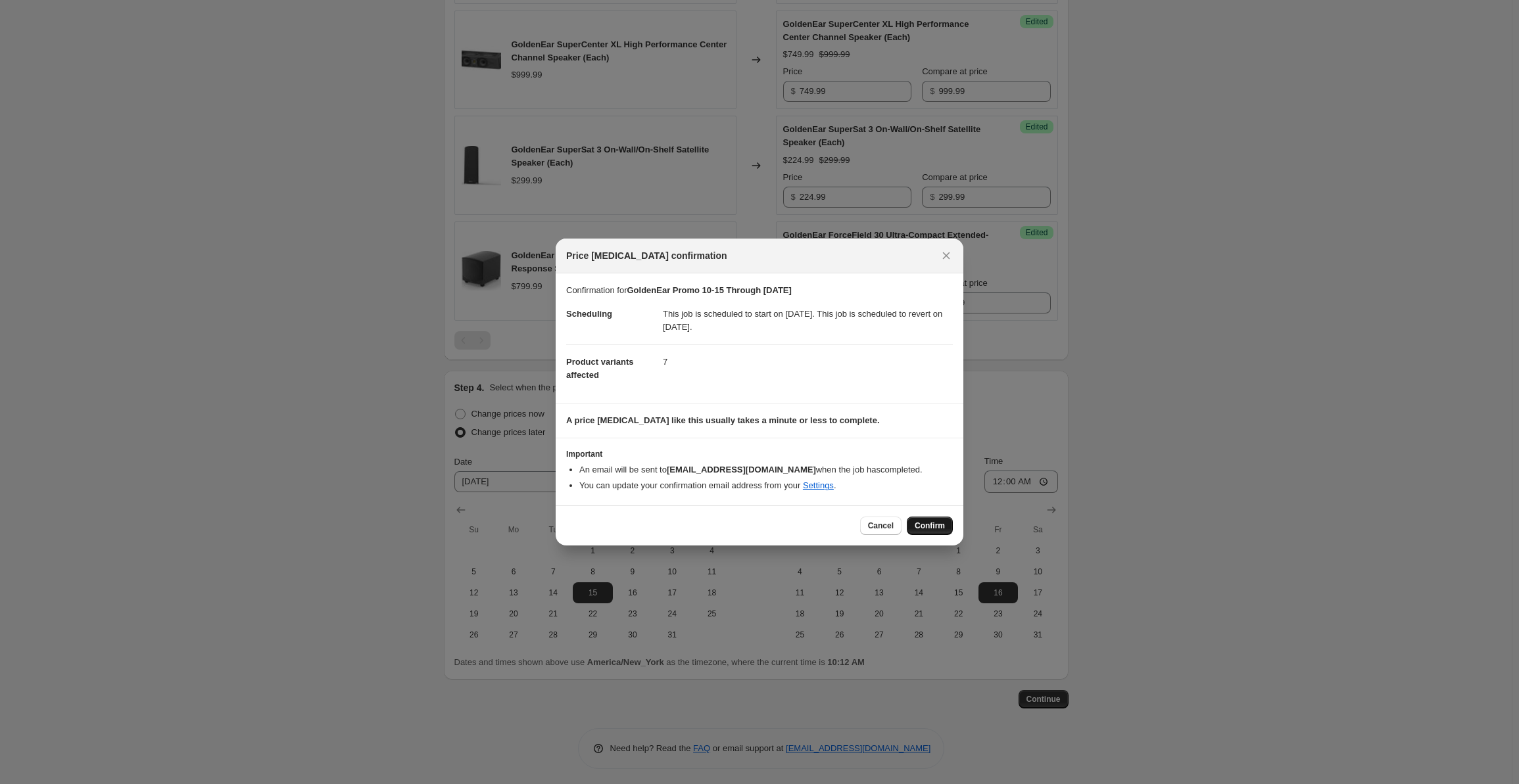
click at [938, 528] on span "Confirm" at bounding box center [929, 526] width 30 height 11
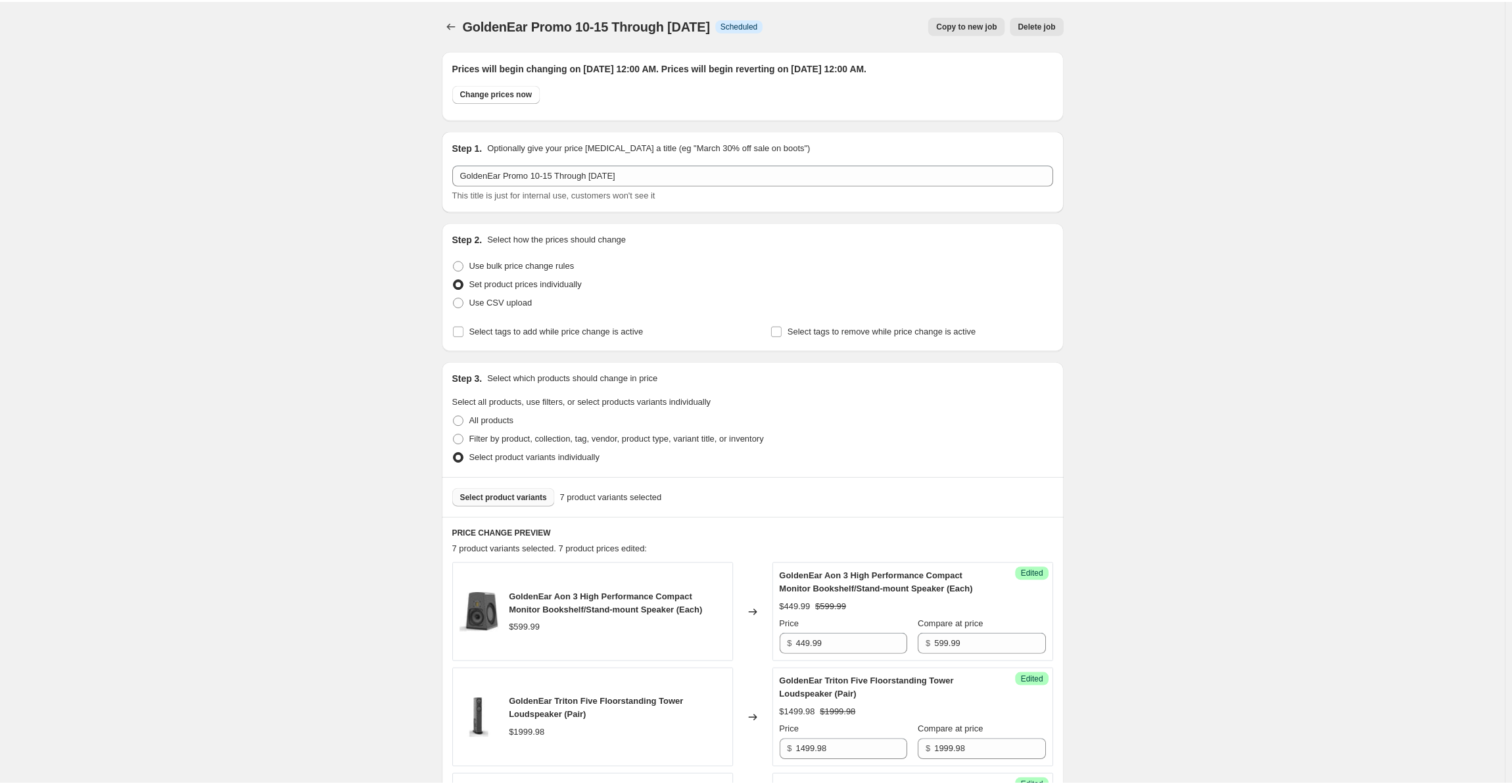
scroll to position [895, 0]
